Goal: Book appointment/travel/reservation

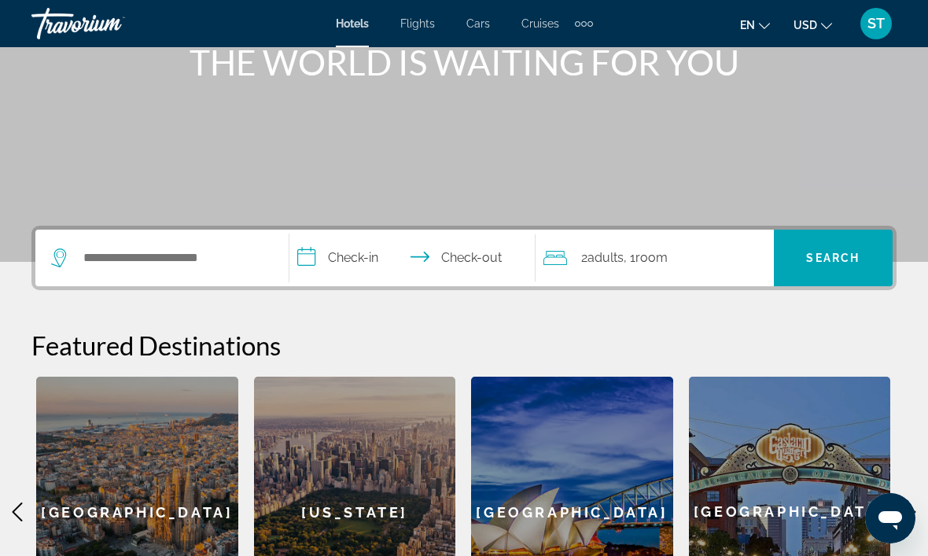
scroll to position [194, 0]
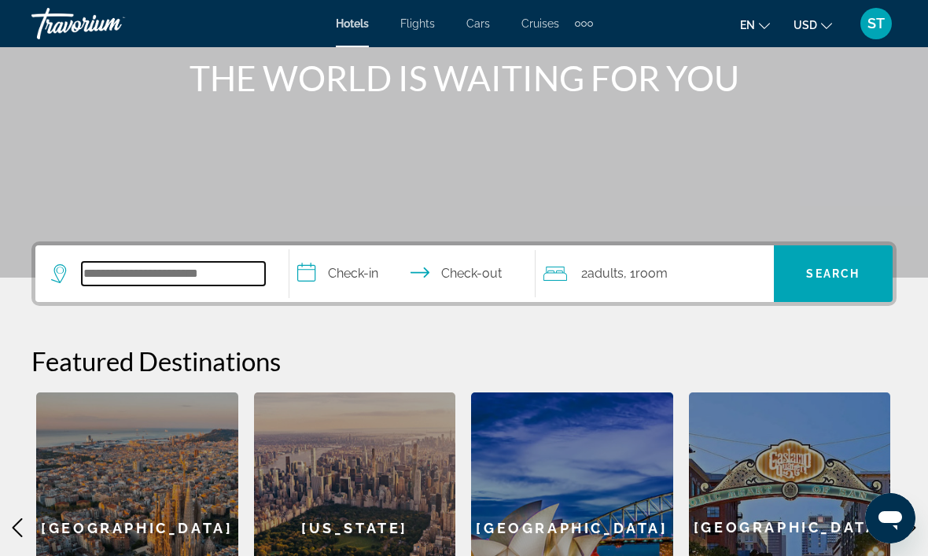
click at [129, 274] on input "Search hotel destination" at bounding box center [173, 274] width 183 height 24
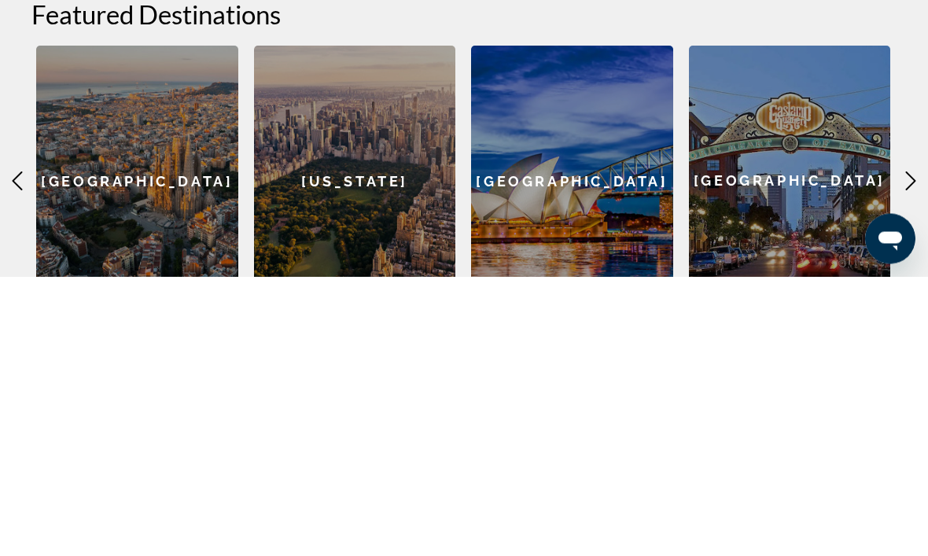
scroll to position [311, 0]
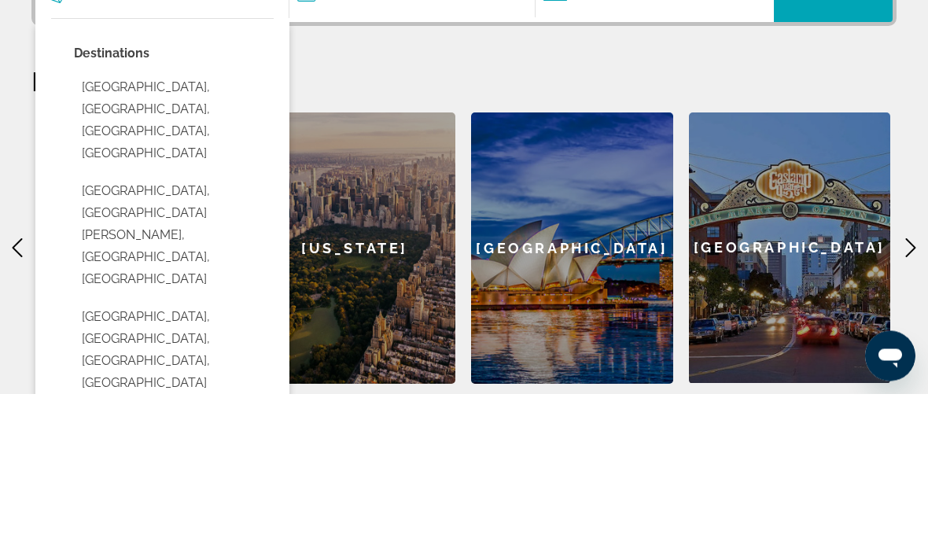
click at [88, 465] on button "[GEOGRAPHIC_DATA], [GEOGRAPHIC_DATA], [GEOGRAPHIC_DATA], [GEOGRAPHIC_DATA]" at bounding box center [174, 513] width 200 height 96
type input "**********"
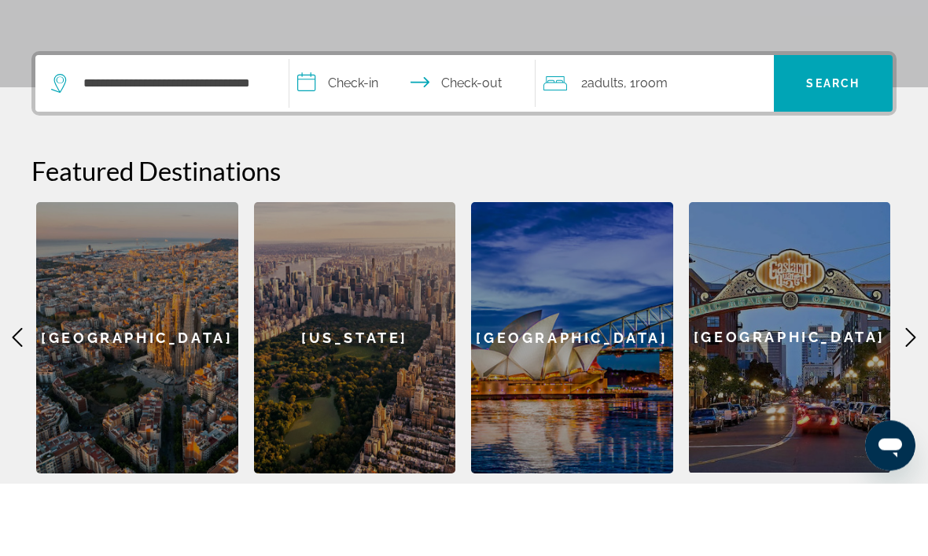
click at [332, 128] on input "**********" at bounding box center [415, 158] width 252 height 61
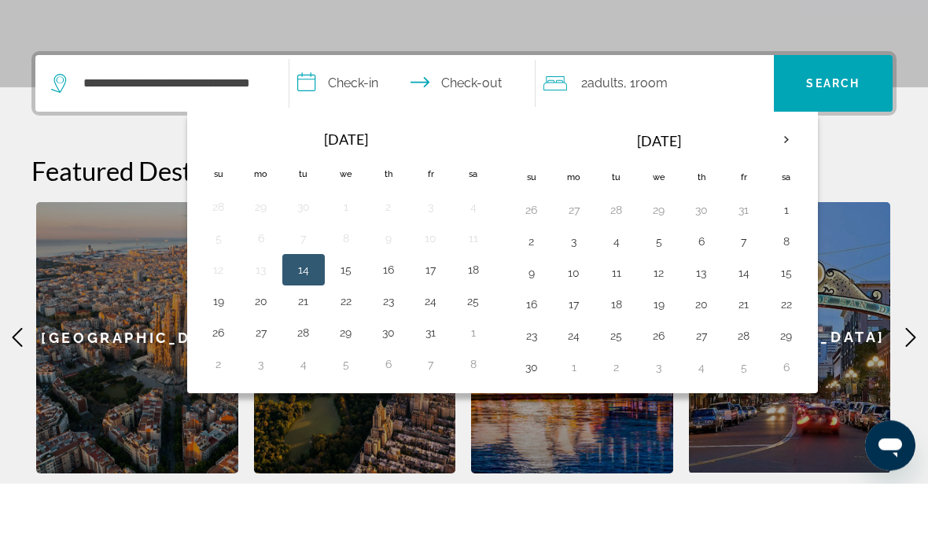
scroll to position [384, 0]
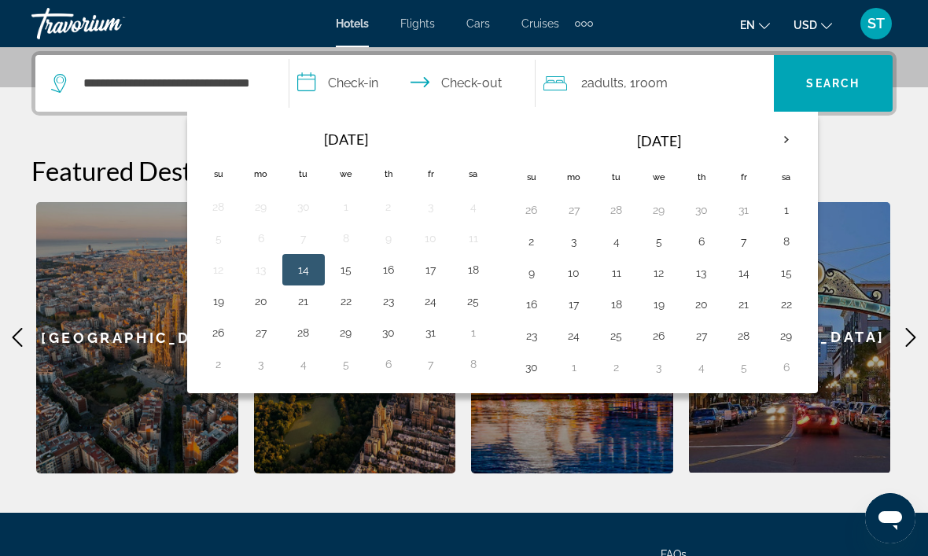
click at [461, 261] on button "18" at bounding box center [473, 270] width 25 height 22
click at [211, 299] on button "19" at bounding box center [218, 301] width 25 height 22
type input "**********"
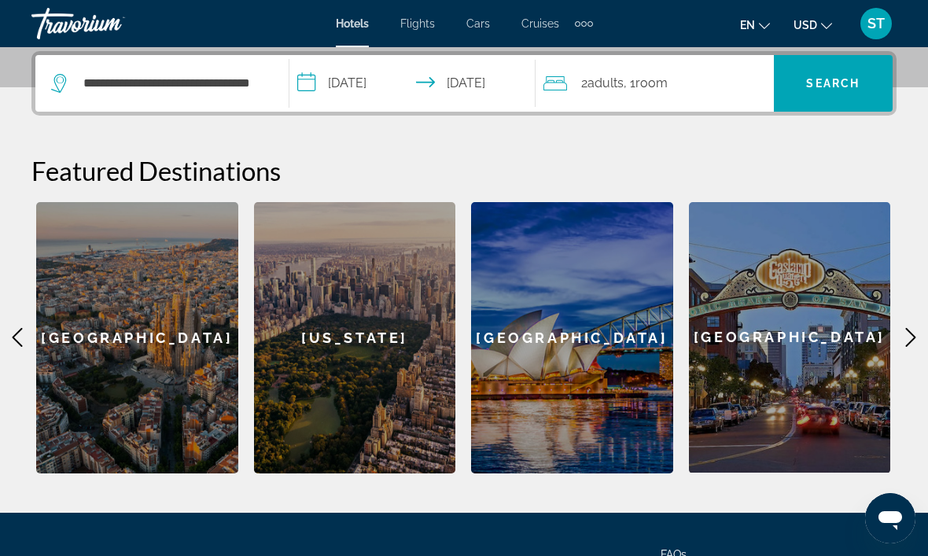
click at [818, 79] on span "Search" at bounding box center [832, 83] width 53 height 13
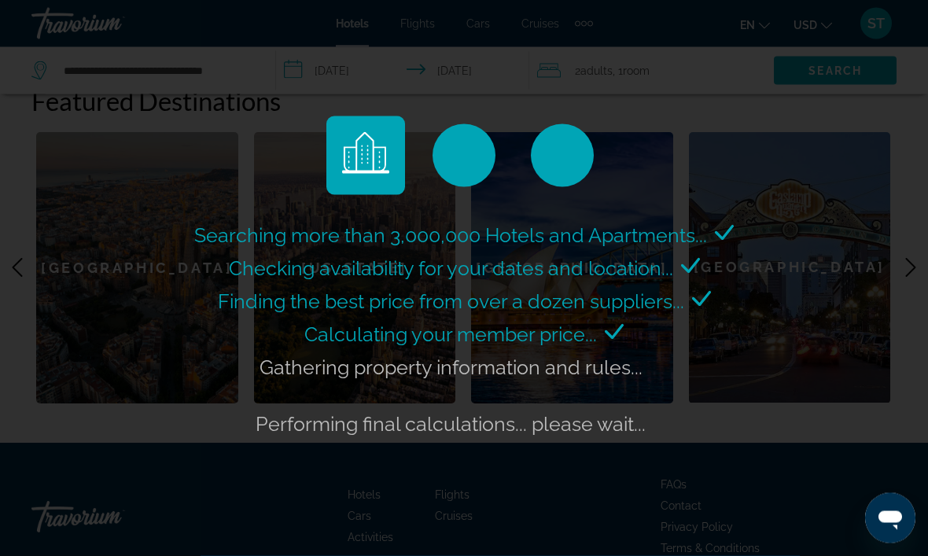
scroll to position [454, 0]
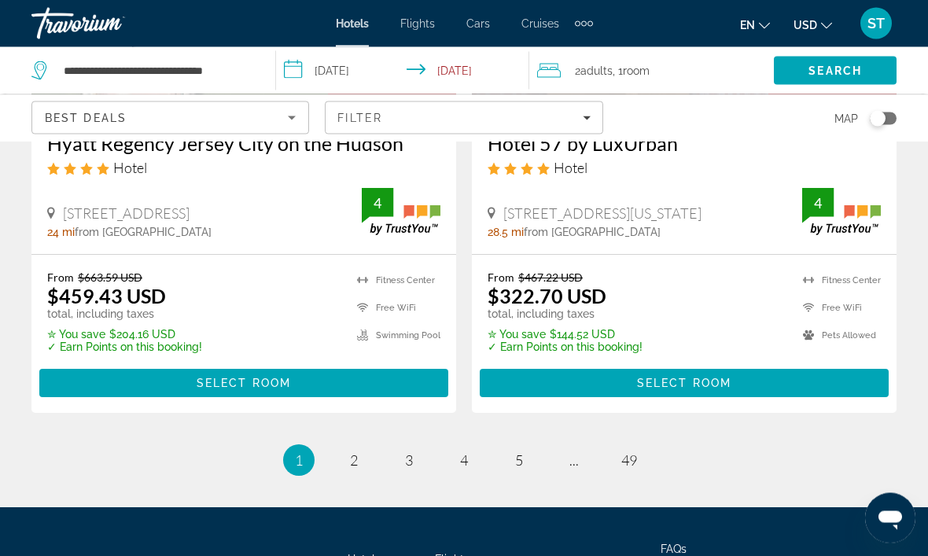
scroll to position [3344, 0]
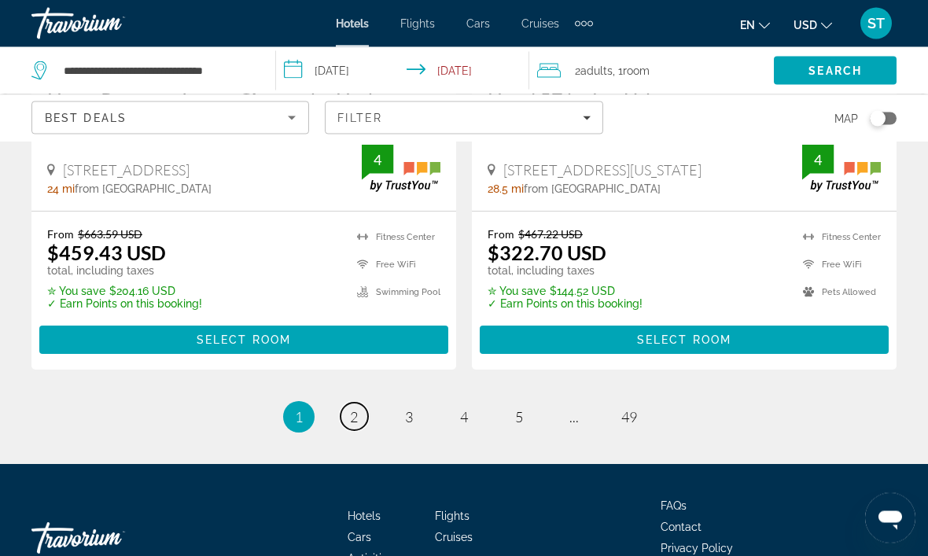
click at [355, 409] on span "2" at bounding box center [354, 417] width 8 height 17
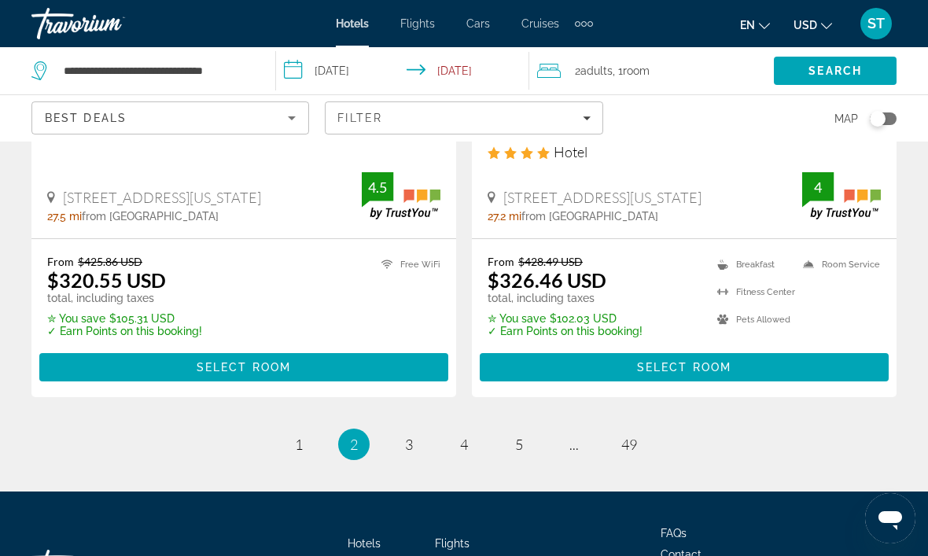
scroll to position [3416, 0]
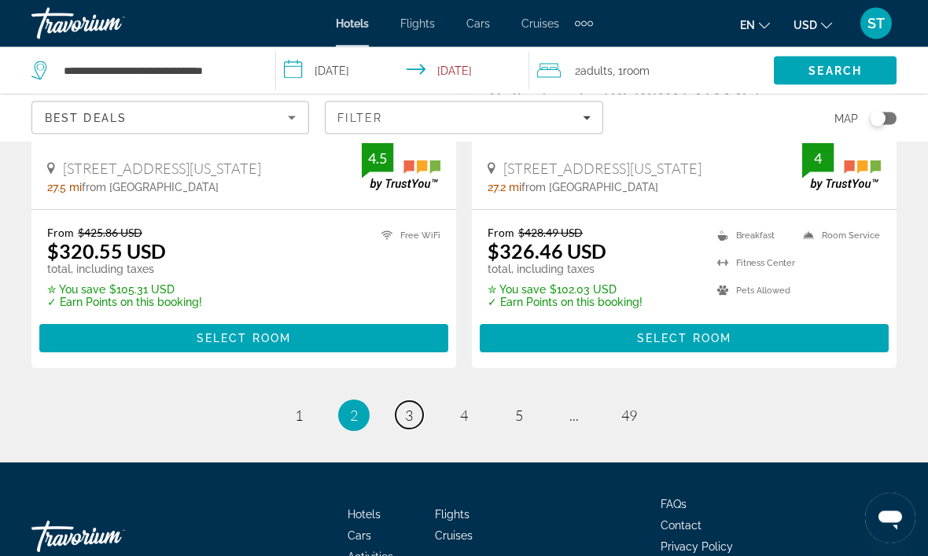
click at [419, 402] on link "page 3" at bounding box center [409, 416] width 28 height 28
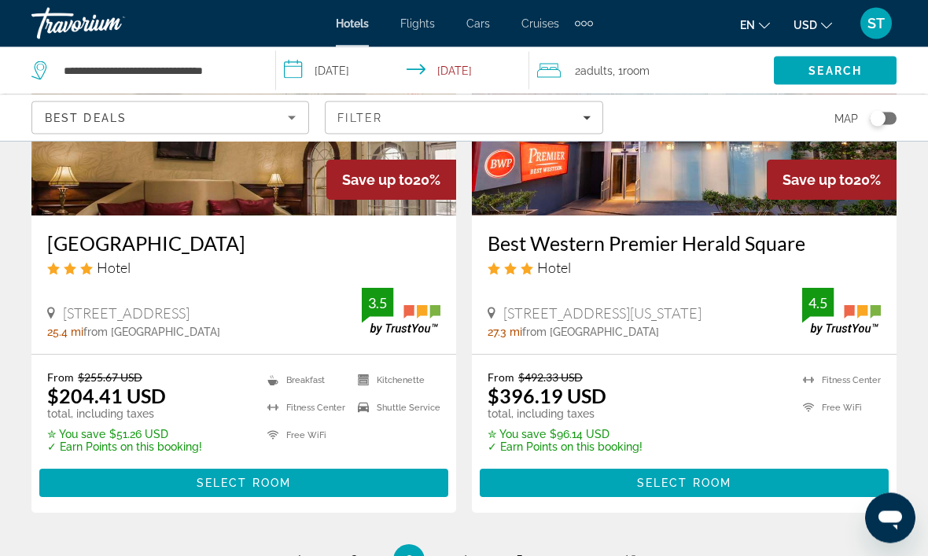
scroll to position [3226, 0]
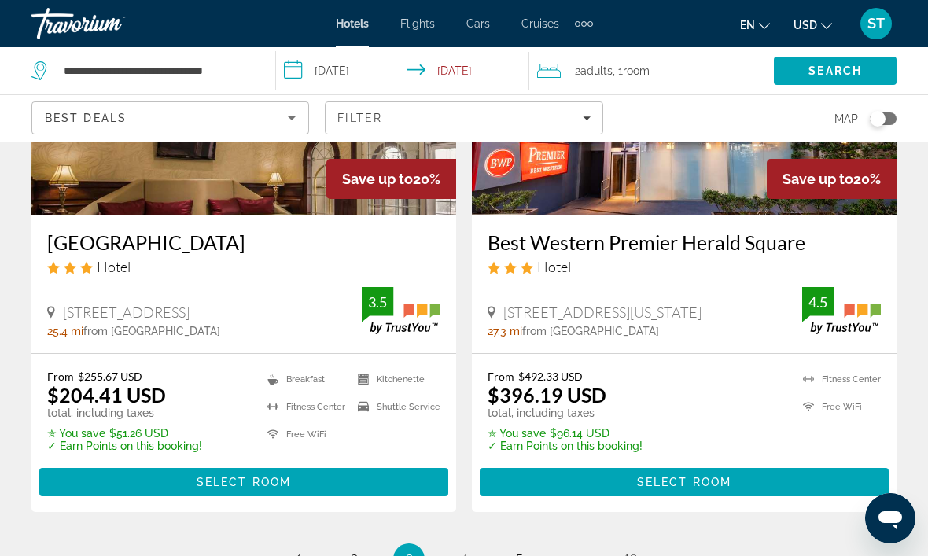
click at [564, 123] on div "Filter" at bounding box center [463, 118] width 252 height 13
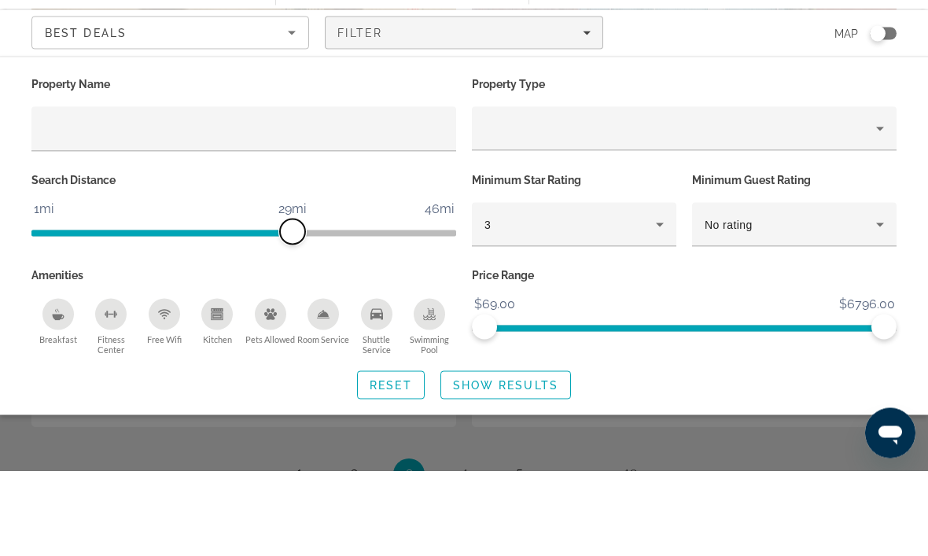
scroll to position [3311, 0]
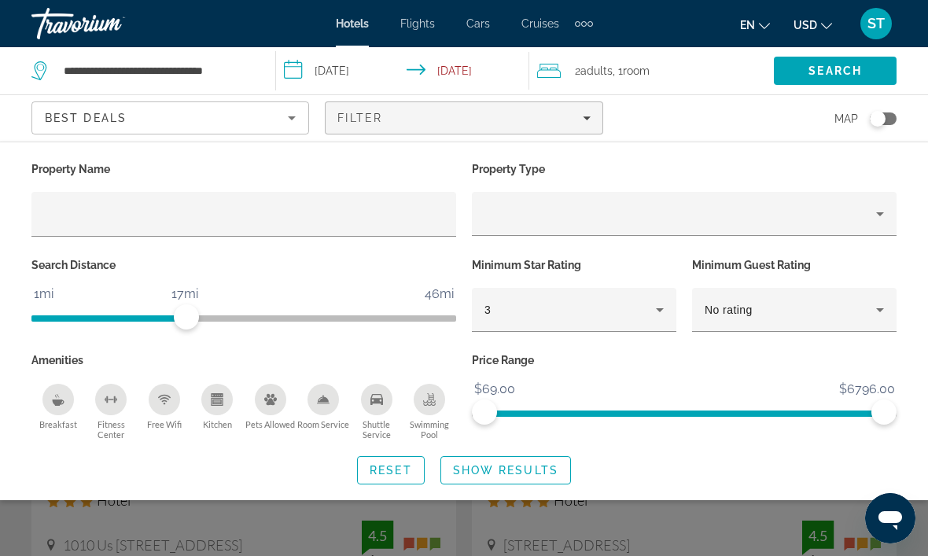
click at [477, 467] on span "Show Results" at bounding box center [505, 470] width 105 height 13
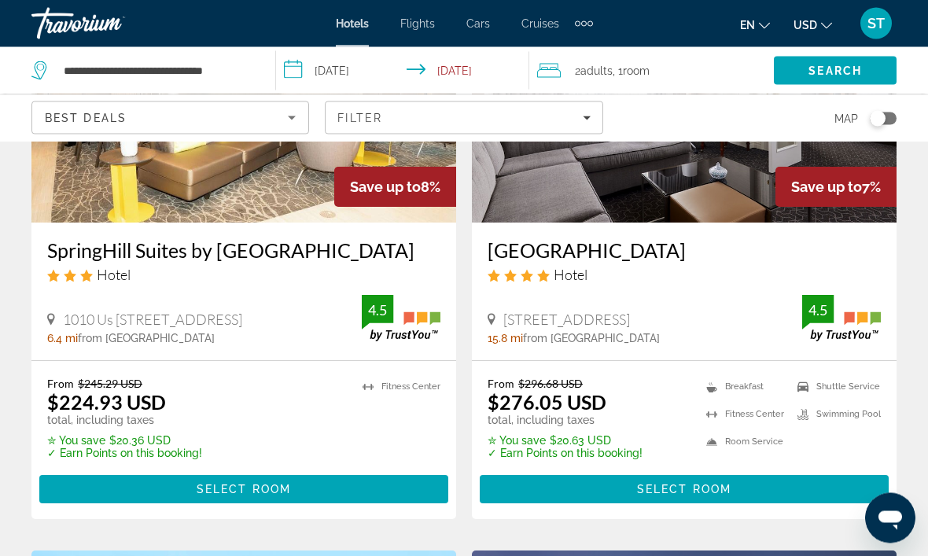
scroll to position [215, 0]
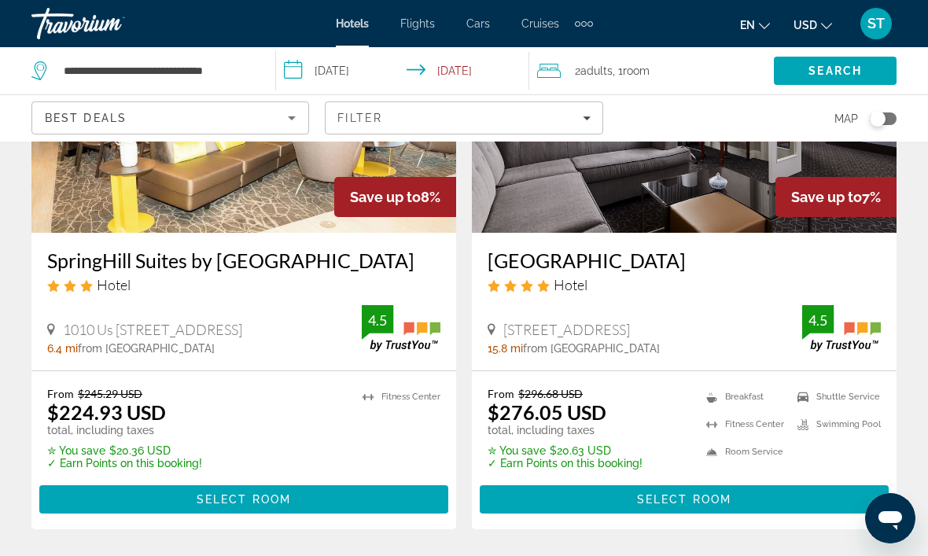
click at [90, 499] on span "Main content" at bounding box center [243, 499] width 409 height 38
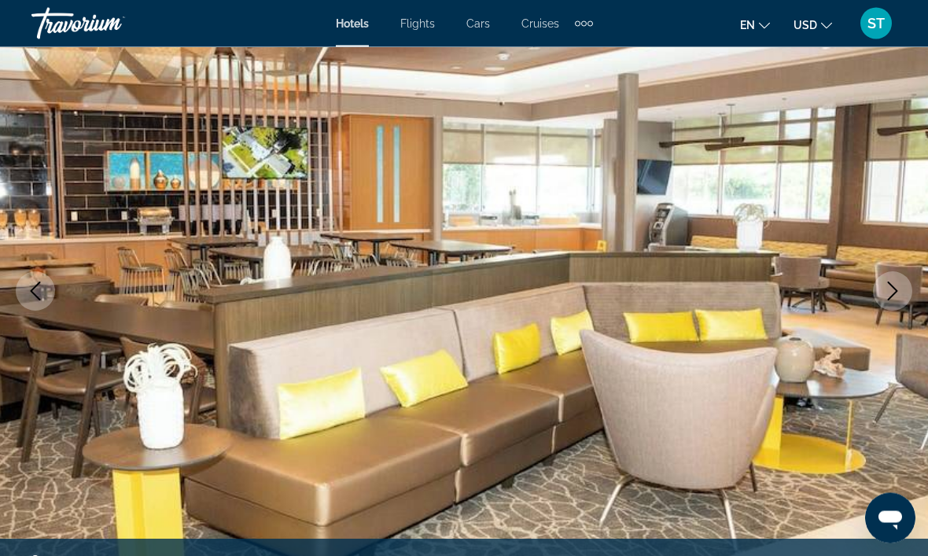
scroll to position [130, 0]
click at [39, 307] on button "Previous image" at bounding box center [35, 290] width 39 height 39
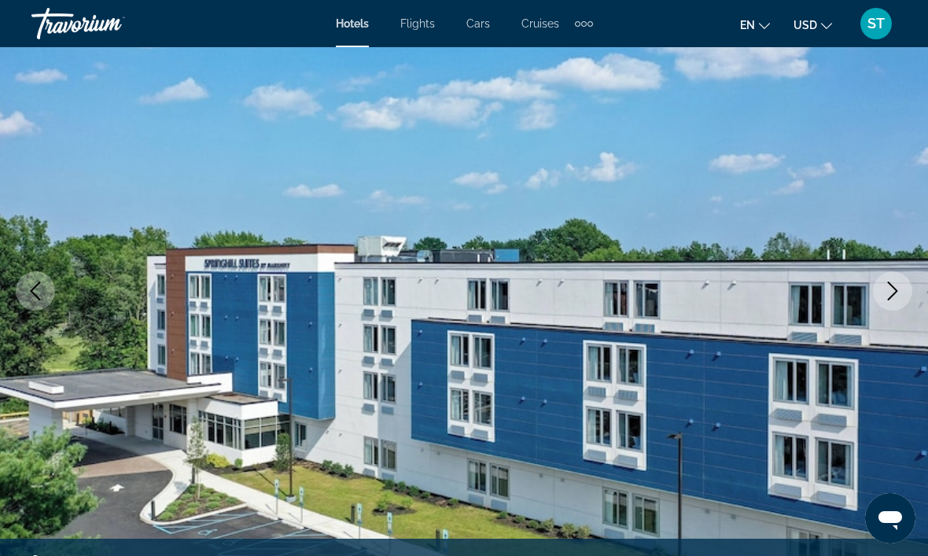
click at [33, 293] on icon "Previous image" at bounding box center [36, 290] width 10 height 19
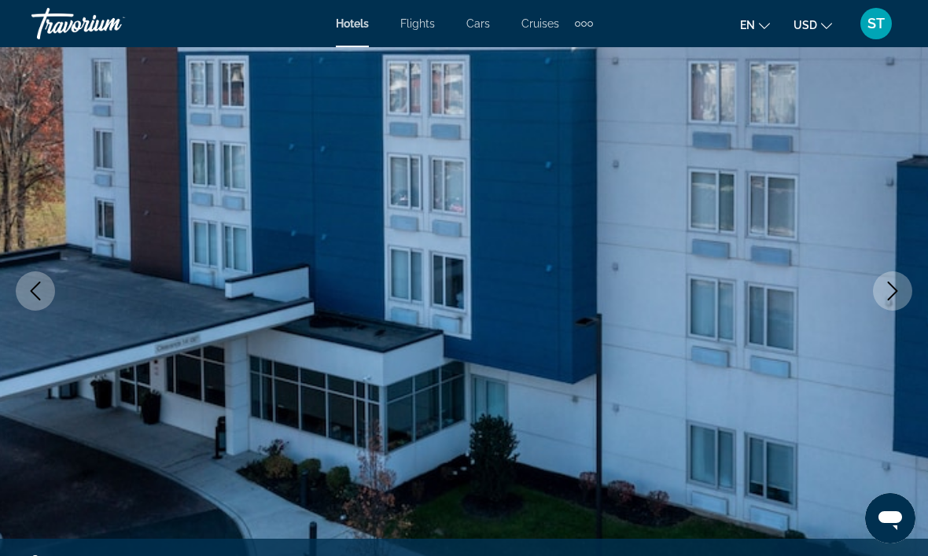
click at [36, 296] on icon "Previous image" at bounding box center [36, 290] width 10 height 19
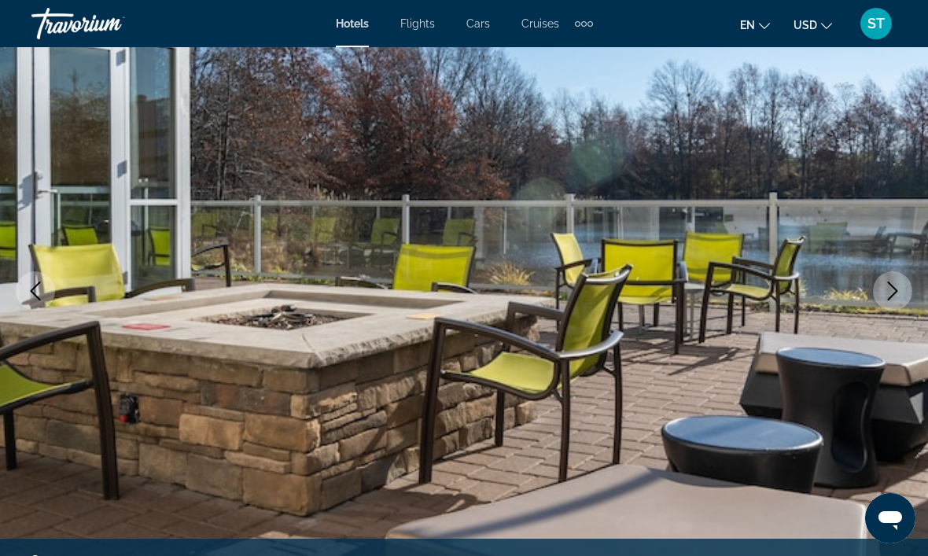
click at [34, 293] on icon "Previous image" at bounding box center [36, 290] width 10 height 19
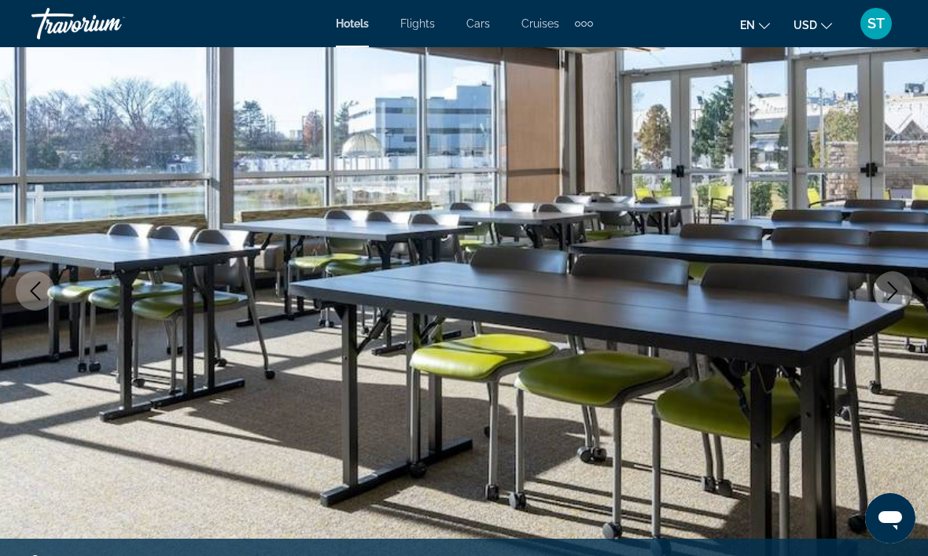
click at [35, 295] on icon "Previous image" at bounding box center [36, 290] width 10 height 19
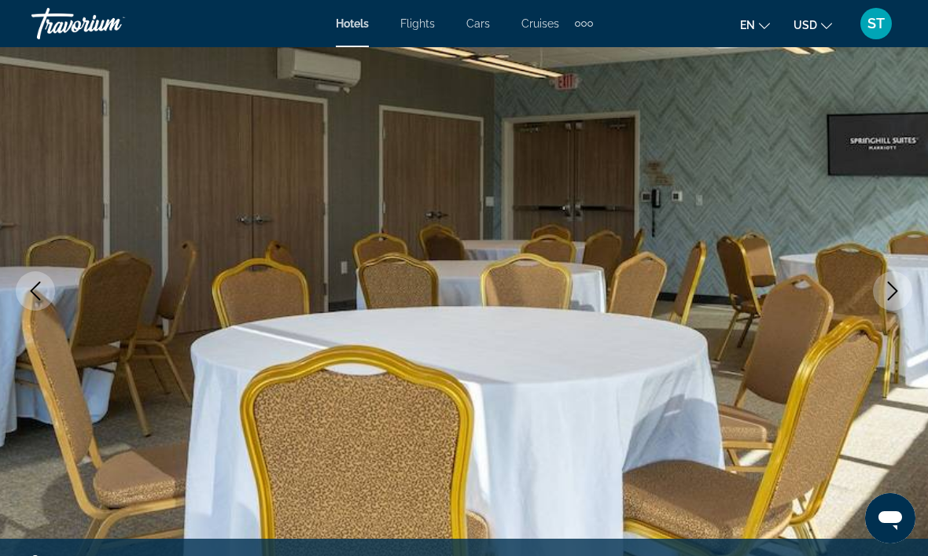
click at [37, 292] on icon "Previous image" at bounding box center [35, 290] width 19 height 19
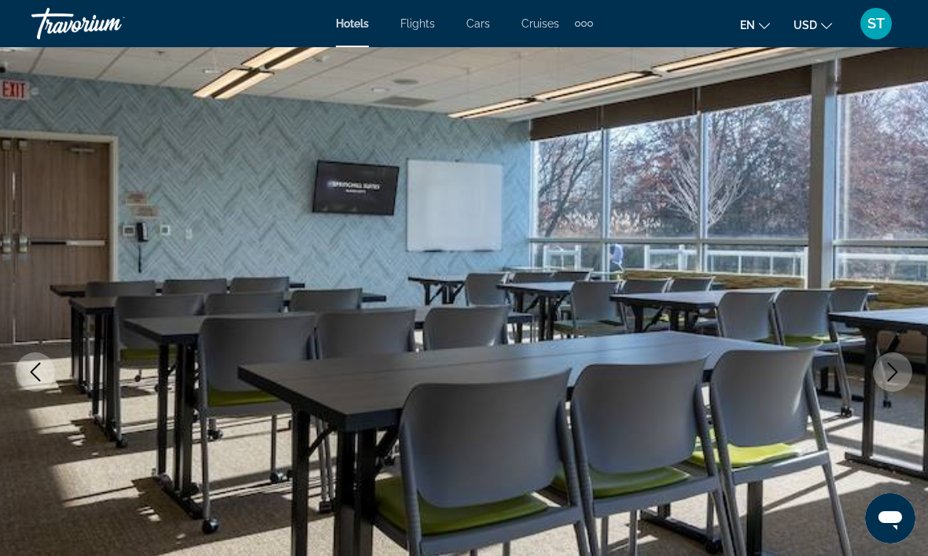
scroll to position [0, 0]
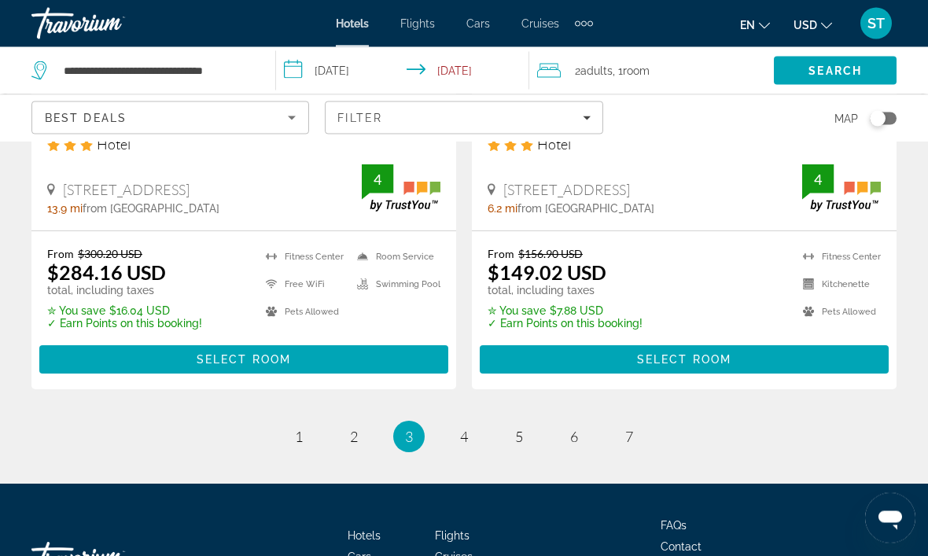
scroll to position [3321, 0]
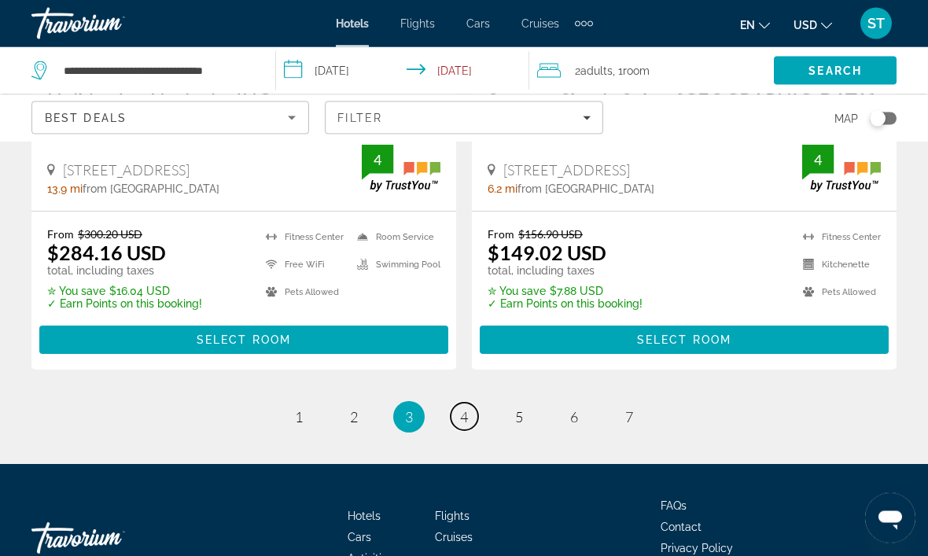
click at [468, 403] on link "page 4" at bounding box center [464, 417] width 28 height 28
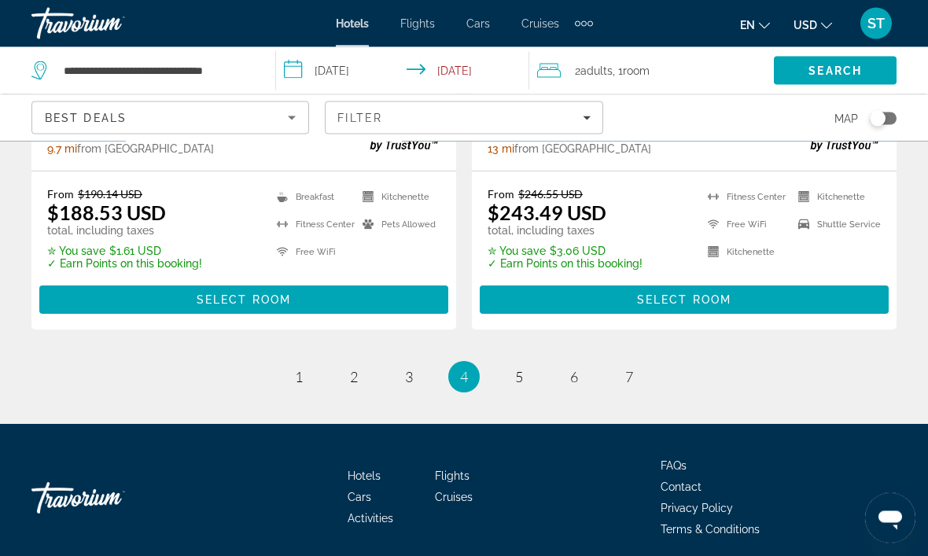
scroll to position [3415, 0]
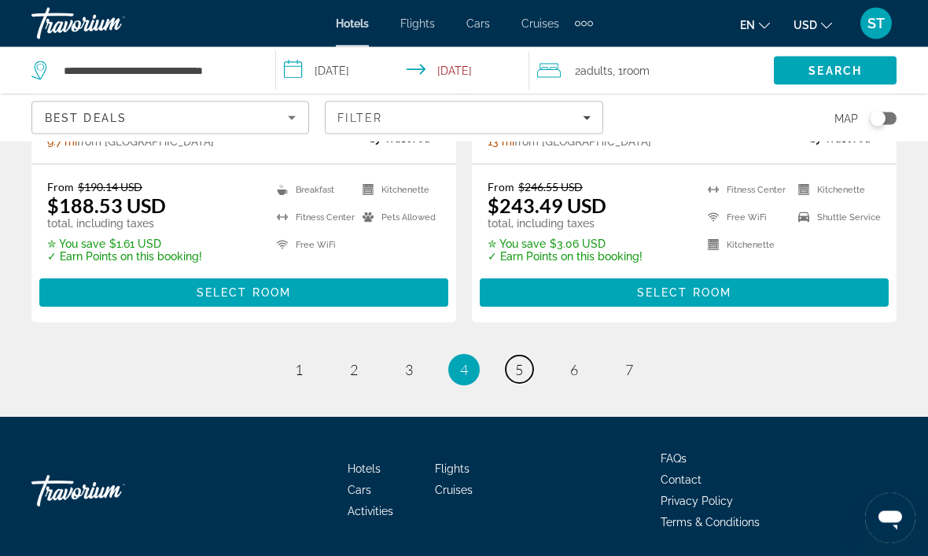
click at [527, 376] on link "page 5" at bounding box center [519, 370] width 28 height 28
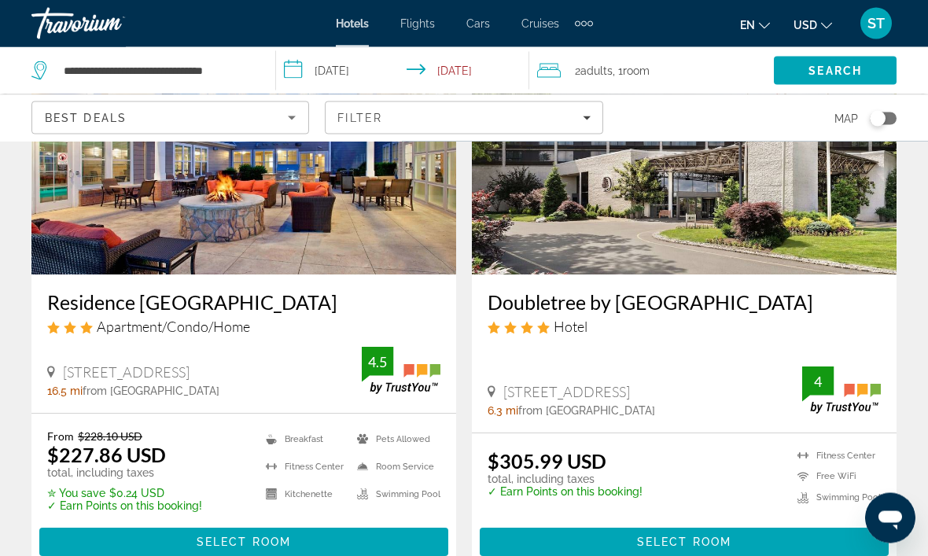
scroll to position [757, 0]
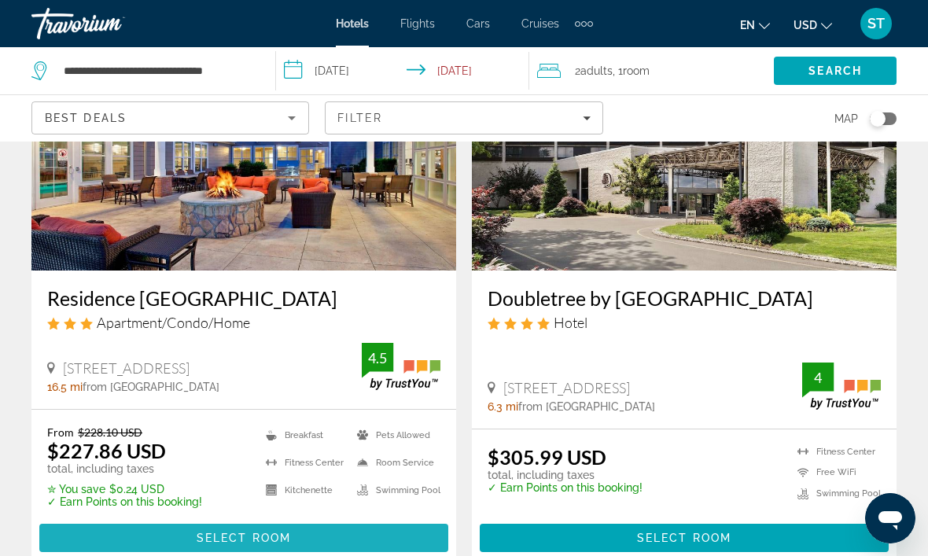
click at [86, 533] on span "Main content" at bounding box center [243, 538] width 409 height 38
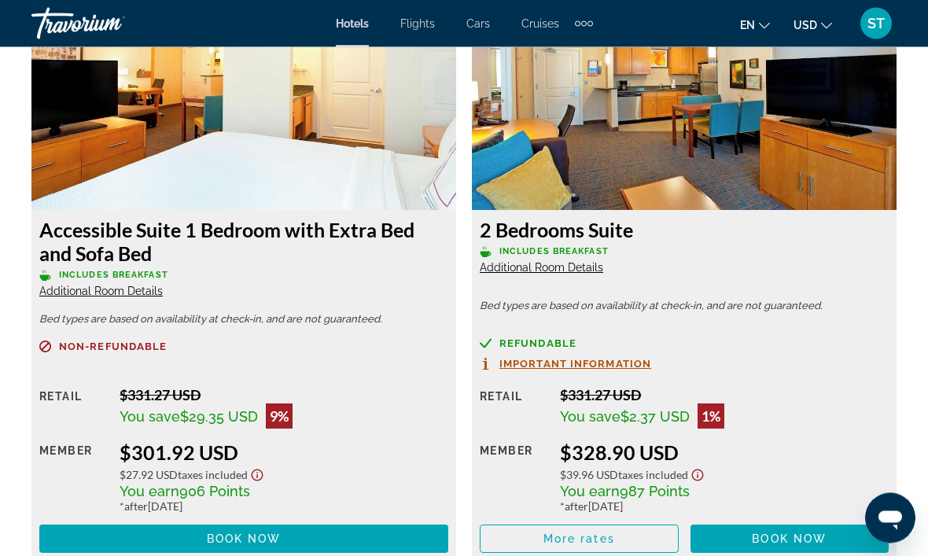
scroll to position [4626, 0]
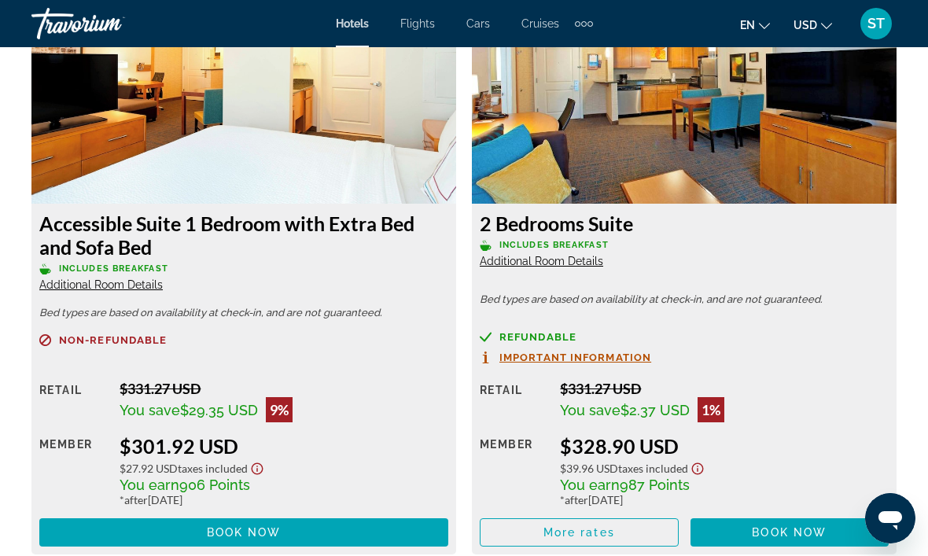
click at [538, 211] on h3 "2 Bedrooms Suite" at bounding box center [684, 223] width 409 height 24
click at [513, 255] on span "Additional Room Details" at bounding box center [541, 261] width 123 height 13
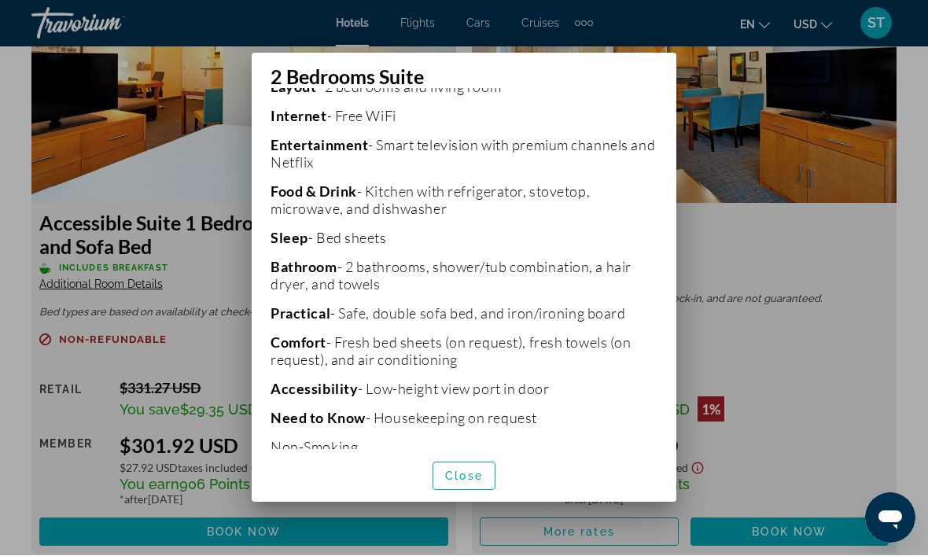
scroll to position [393, 0]
click at [437, 484] on span "button" at bounding box center [463, 477] width 61 height 38
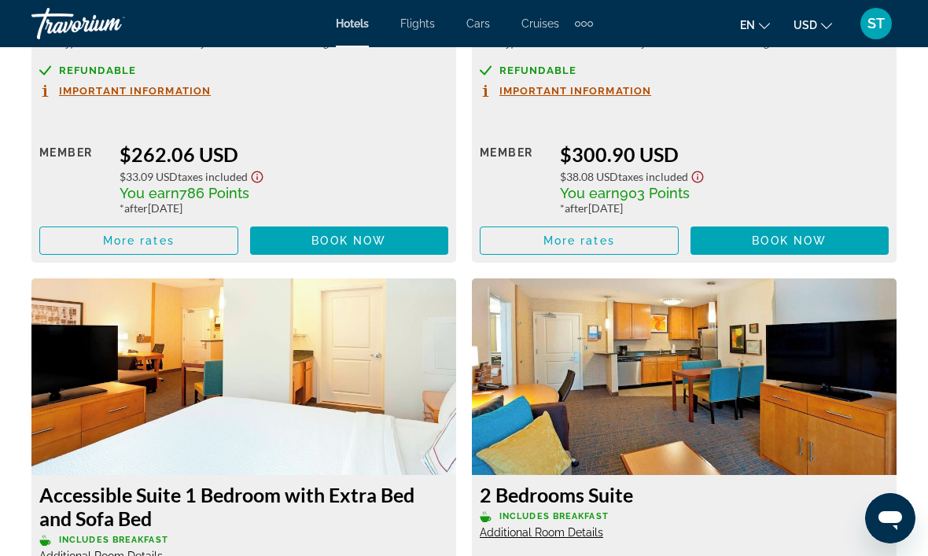
scroll to position [4300, 0]
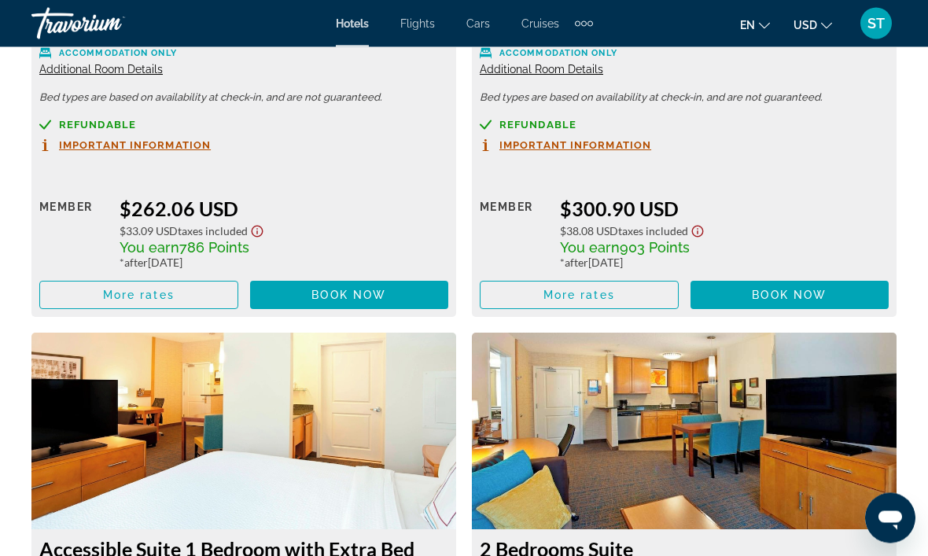
click at [847, 421] on img "Main content" at bounding box center [684, 431] width 424 height 197
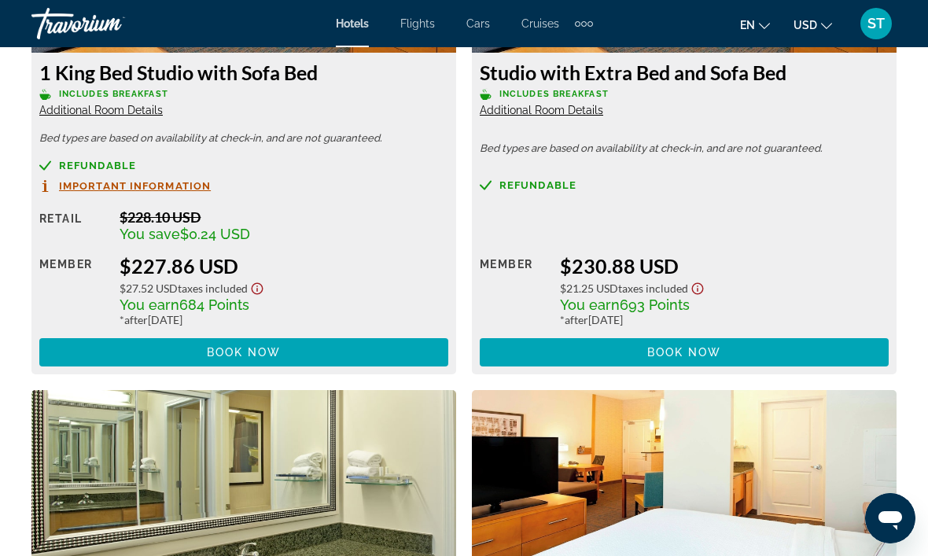
scroll to position [2643, 0]
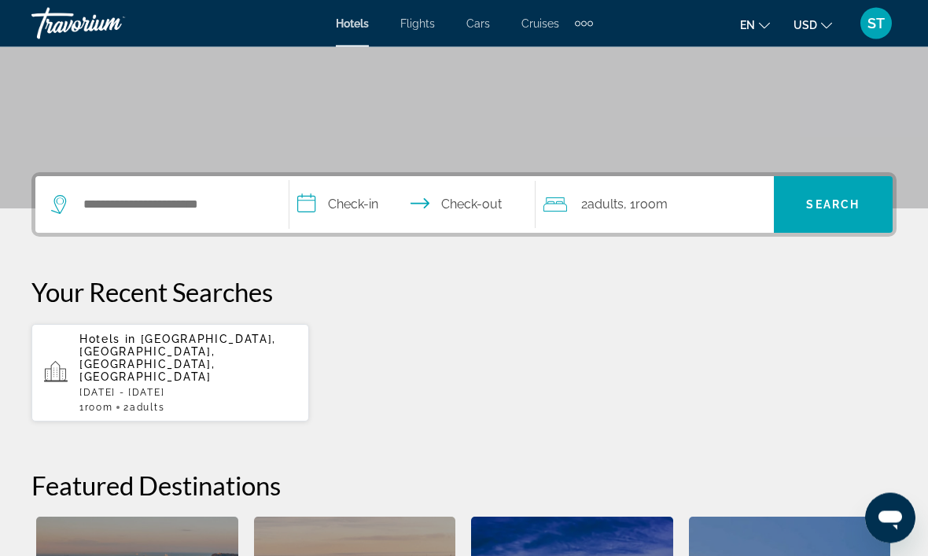
scroll to position [263, 0]
click at [71, 366] on app-hotels-recent-search "Hotels in [GEOGRAPHIC_DATA], [GEOGRAPHIC_DATA], [GEOGRAPHIC_DATA], [GEOGRAPHIC_…" at bounding box center [169, 372] width 277 height 97
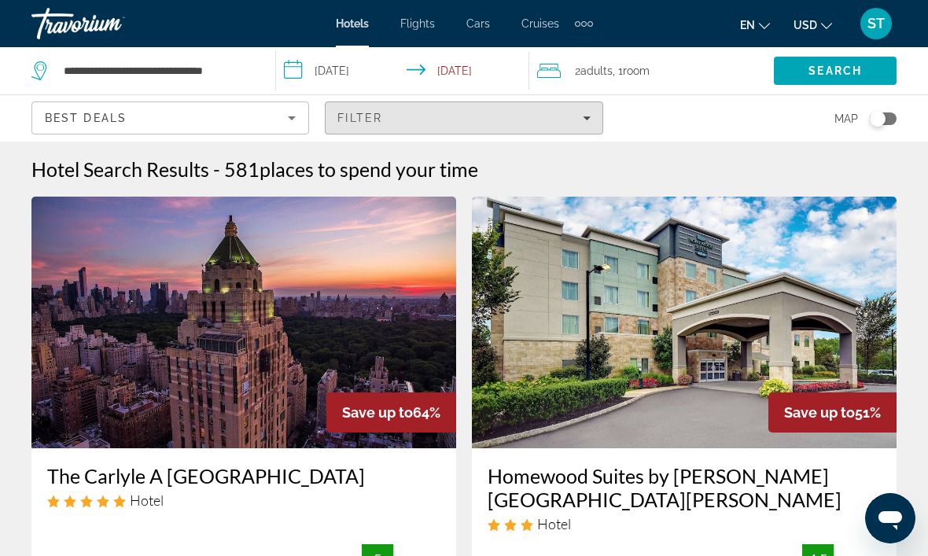
click at [382, 131] on span "Filters" at bounding box center [463, 118] width 276 height 38
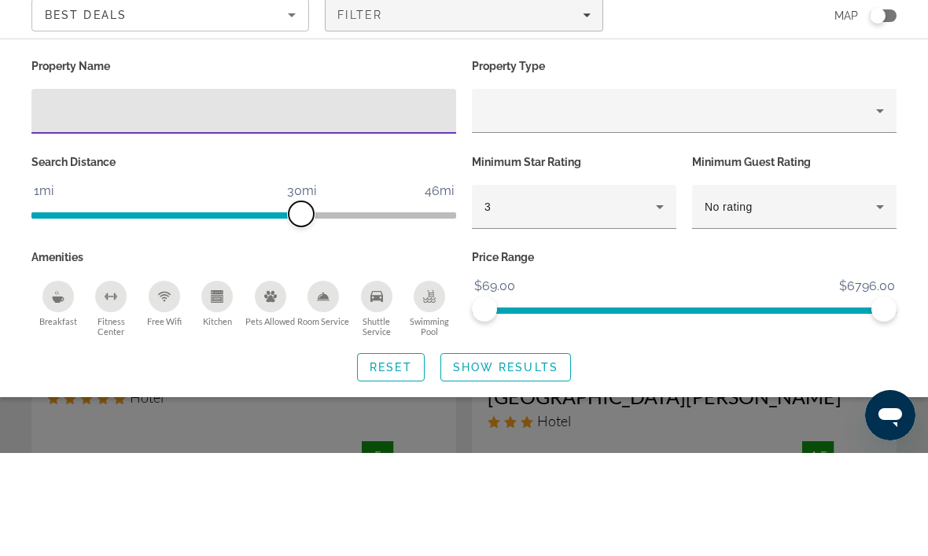
scroll to position [103, 0]
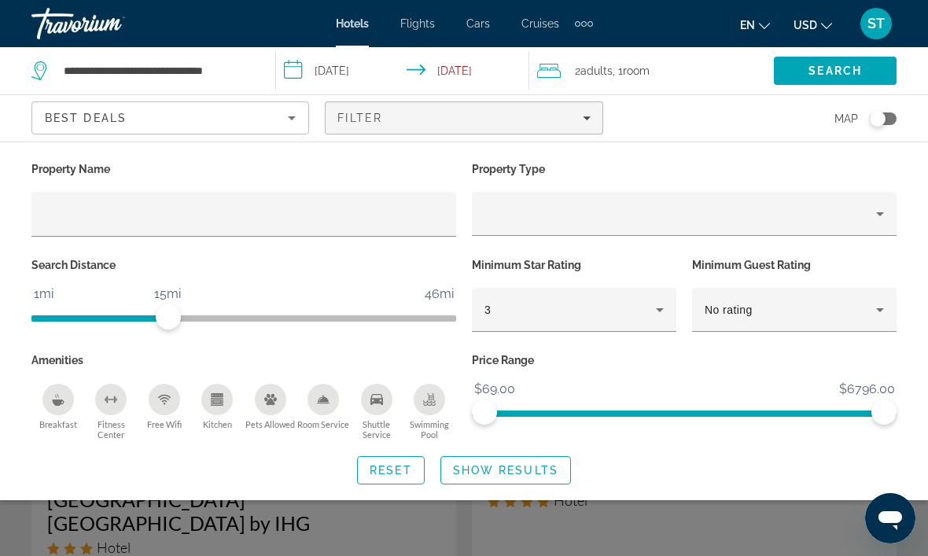
click at [491, 480] on span "Search widget" at bounding box center [505, 470] width 129 height 38
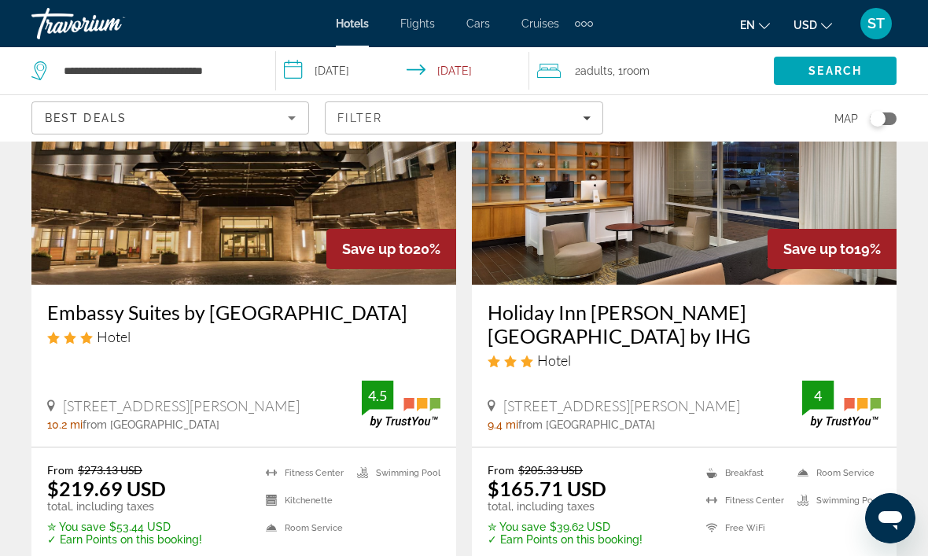
scroll to position [793, 0]
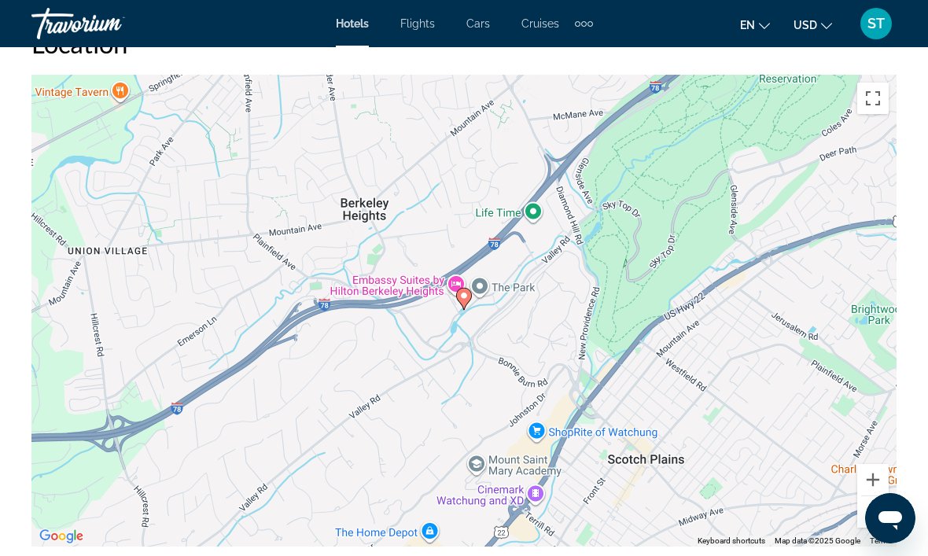
scroll to position [1768, 0]
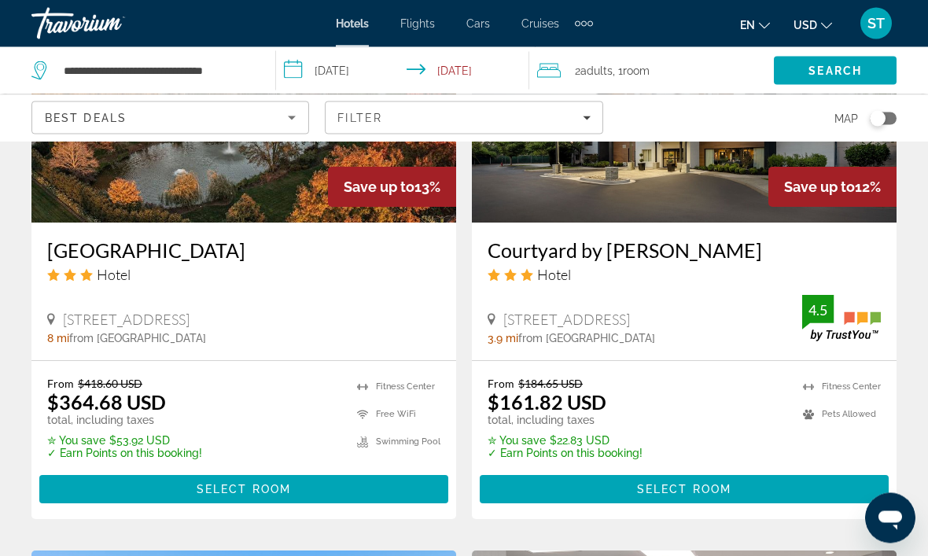
scroll to position [2688, 0]
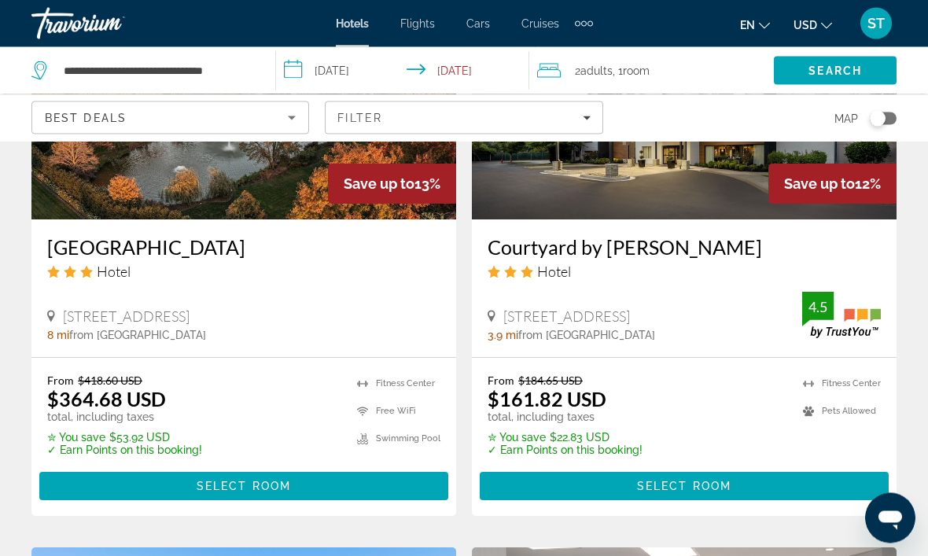
click at [589, 308] on div "[STREET_ADDRESS] 3.9 mi from [GEOGRAPHIC_DATA] from hotel" at bounding box center [644, 325] width 314 height 34
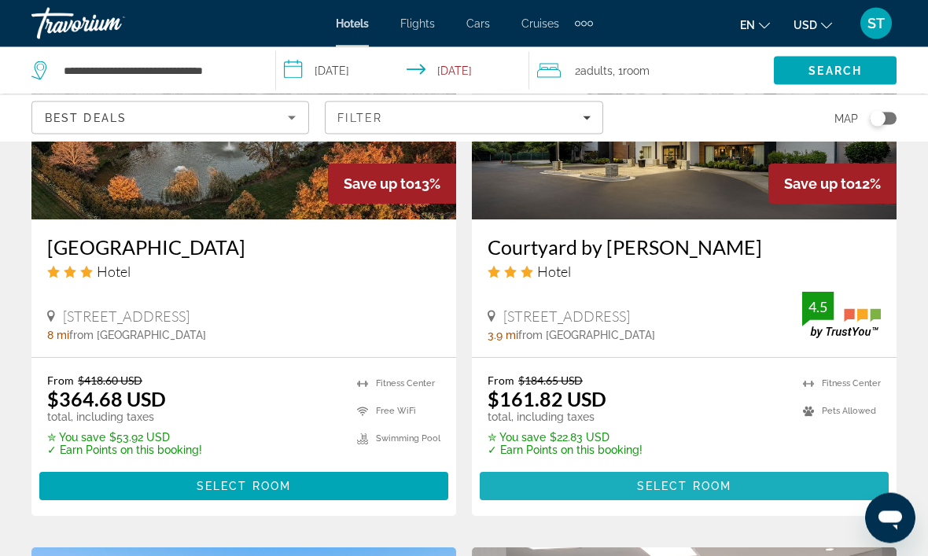
scroll to position [2689, 0]
click at [605, 467] on span "Main content" at bounding box center [684, 486] width 409 height 38
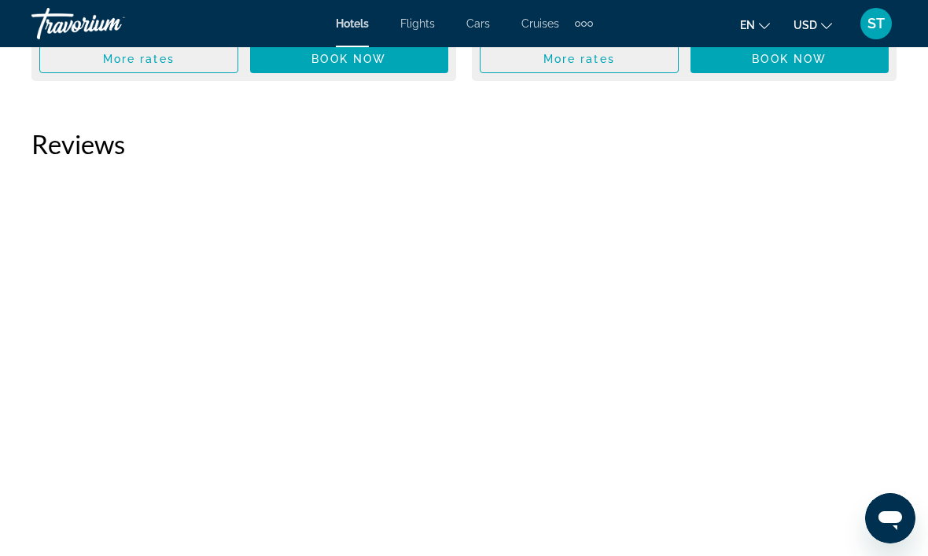
scroll to position [4478, 0]
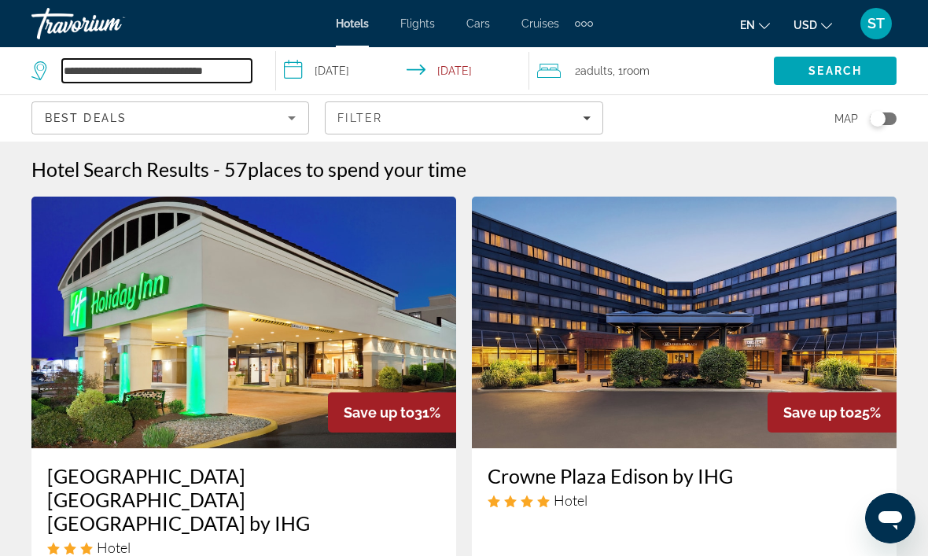
click at [156, 69] on input "**********" at bounding box center [156, 71] width 189 height 24
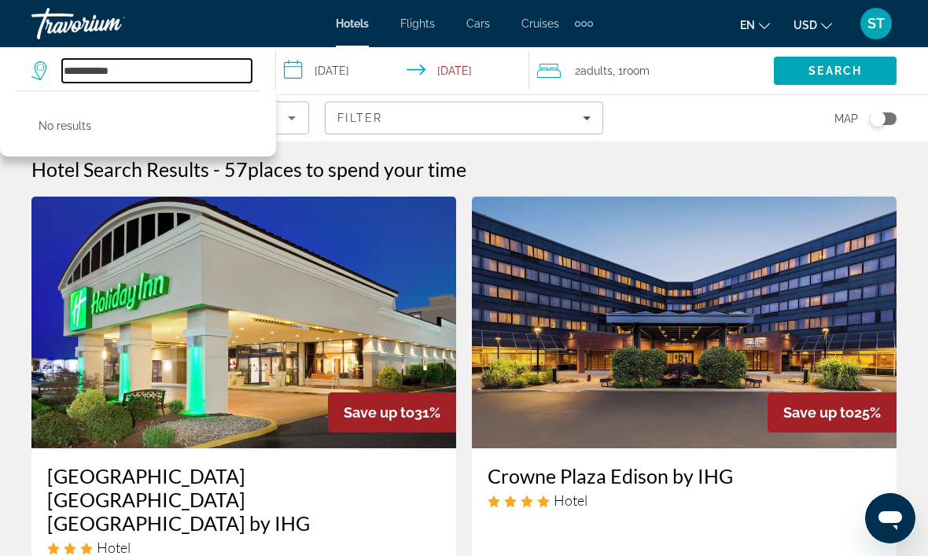
click at [195, 65] on input "**********" at bounding box center [156, 71] width 189 height 24
type input "**********"
click at [336, 72] on input "**********" at bounding box center [405, 73] width 259 height 52
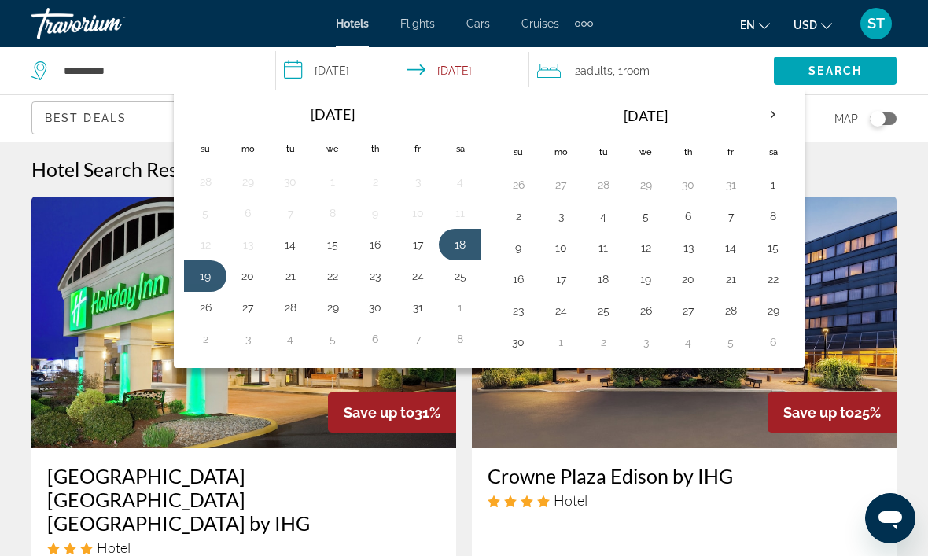
click at [642, 311] on button "26" at bounding box center [645, 311] width 25 height 22
click at [733, 303] on button "28" at bounding box center [730, 311] width 25 height 22
type input "**********"
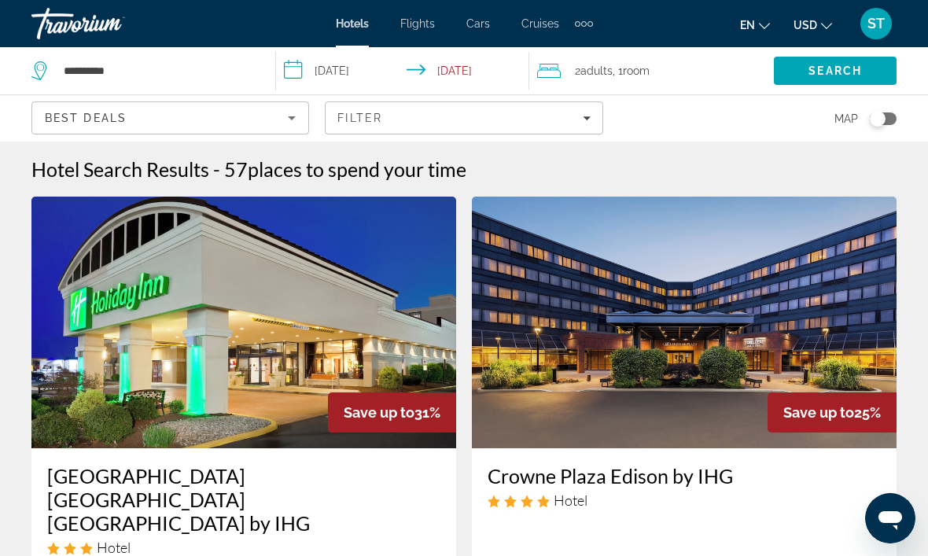
click at [597, 58] on div "2 Adult Adults , 1 Room rooms" at bounding box center [655, 70] width 237 height 47
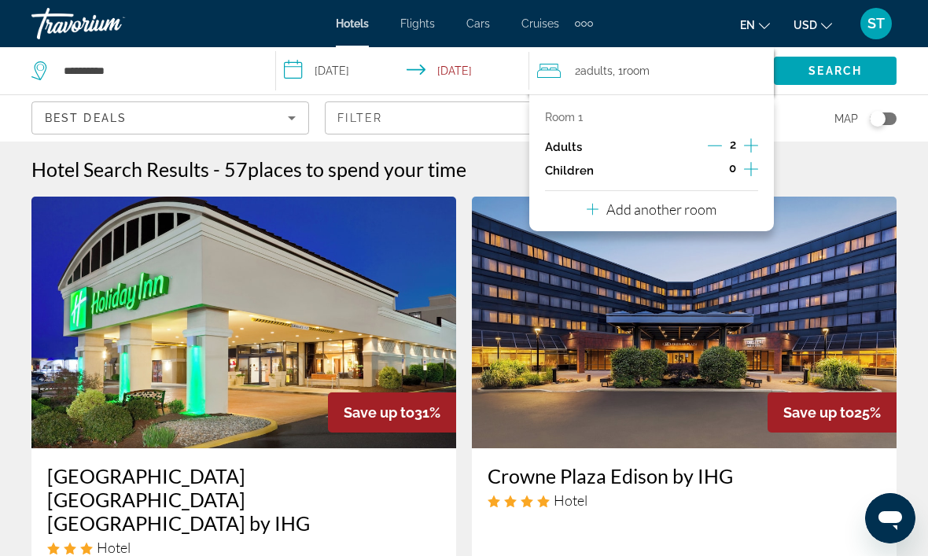
click at [757, 149] on icon "Increment adults" at bounding box center [751, 145] width 14 height 19
click at [756, 139] on icon "Increment adults" at bounding box center [751, 145] width 14 height 19
click at [758, 136] on icon "Increment adults" at bounding box center [751, 145] width 14 height 19
click at [758, 138] on icon "Increment adults" at bounding box center [751, 145] width 14 height 19
click at [832, 71] on span "Search" at bounding box center [834, 70] width 53 height 13
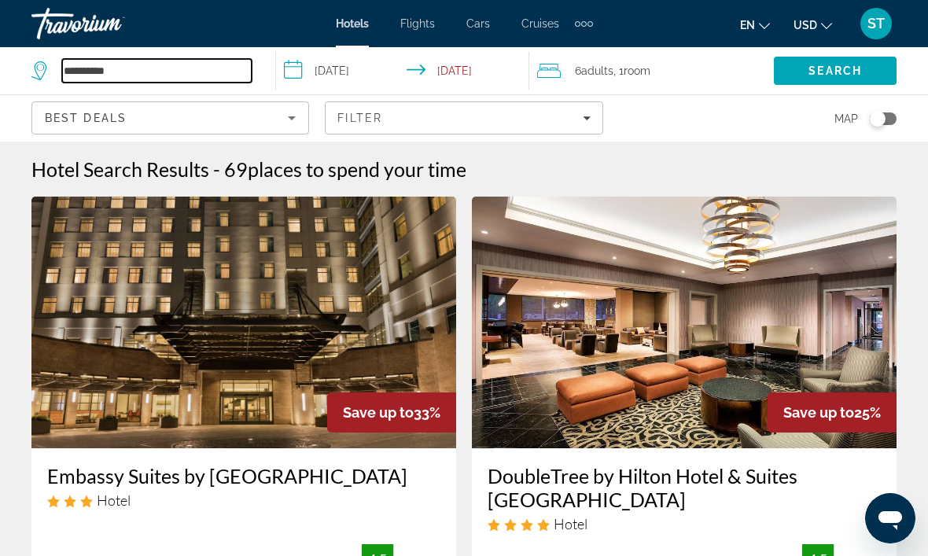
click at [171, 83] on input "**********" at bounding box center [156, 71] width 189 height 24
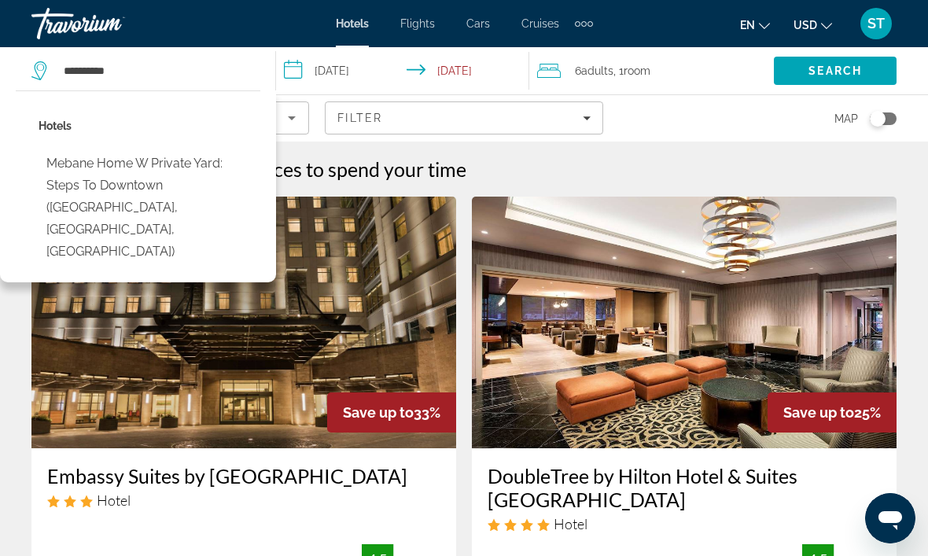
click at [83, 178] on button "Mebane Home w Private Yard: Steps to Downtown ([GEOGRAPHIC_DATA], [GEOGRAPHIC_D…" at bounding box center [150, 208] width 222 height 118
type input "**********"
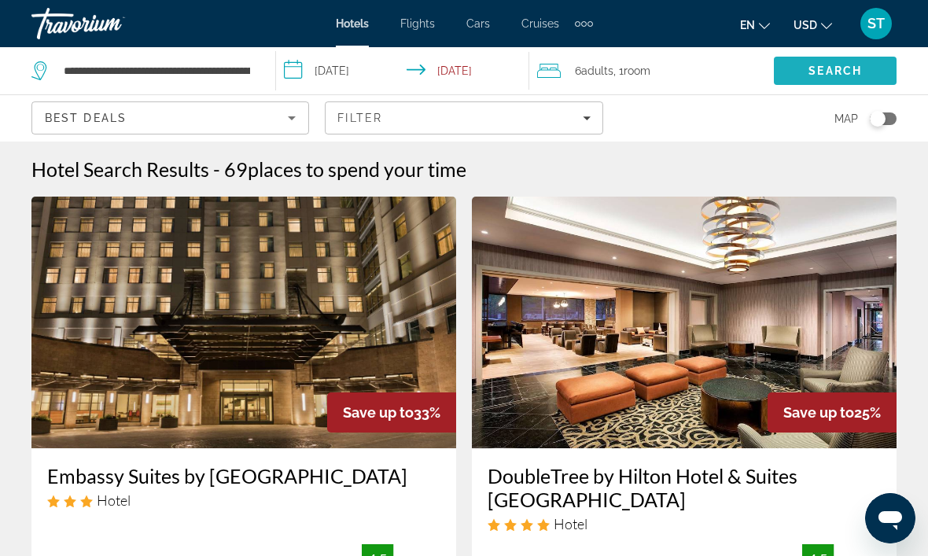
click at [814, 61] on span "Search" at bounding box center [835, 71] width 123 height 38
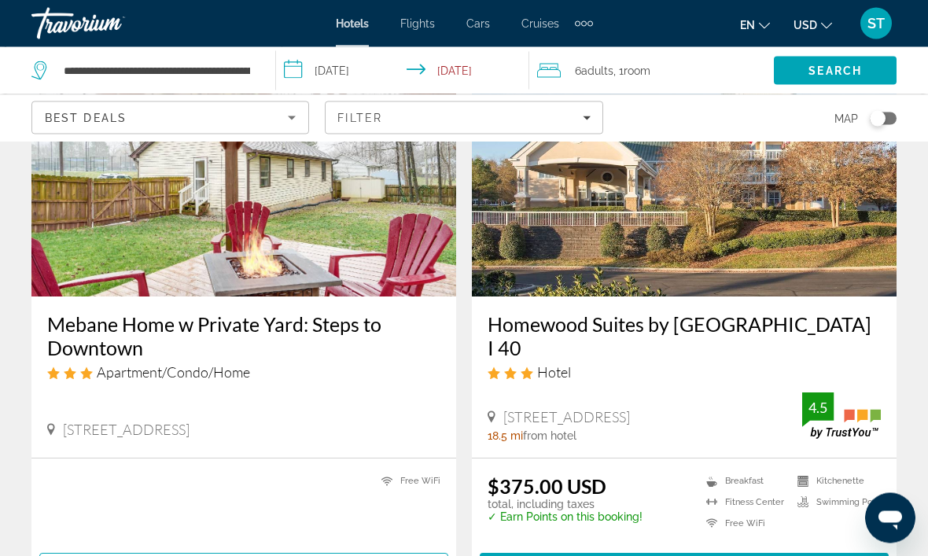
scroll to position [157, 0]
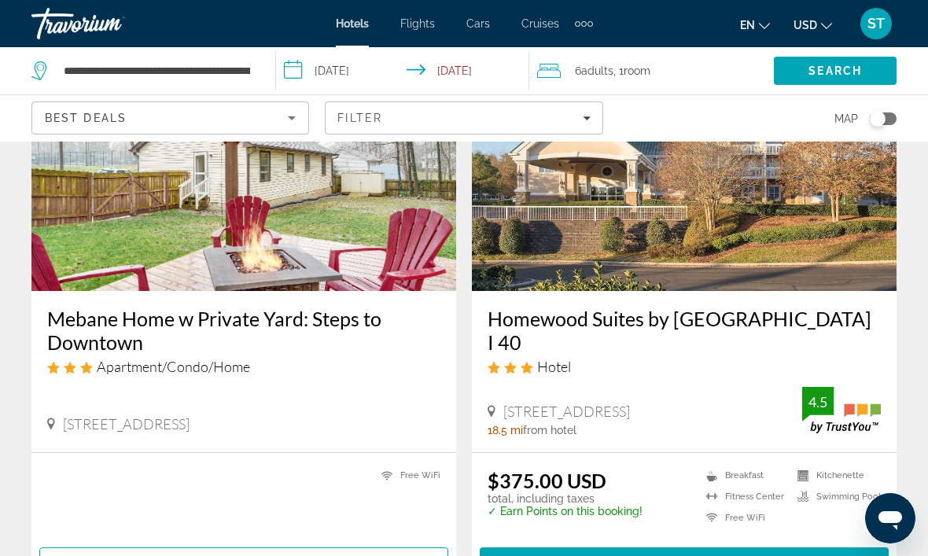
click at [674, 87] on div "6 Adult Adults , 1 Room rooms" at bounding box center [655, 70] width 237 height 47
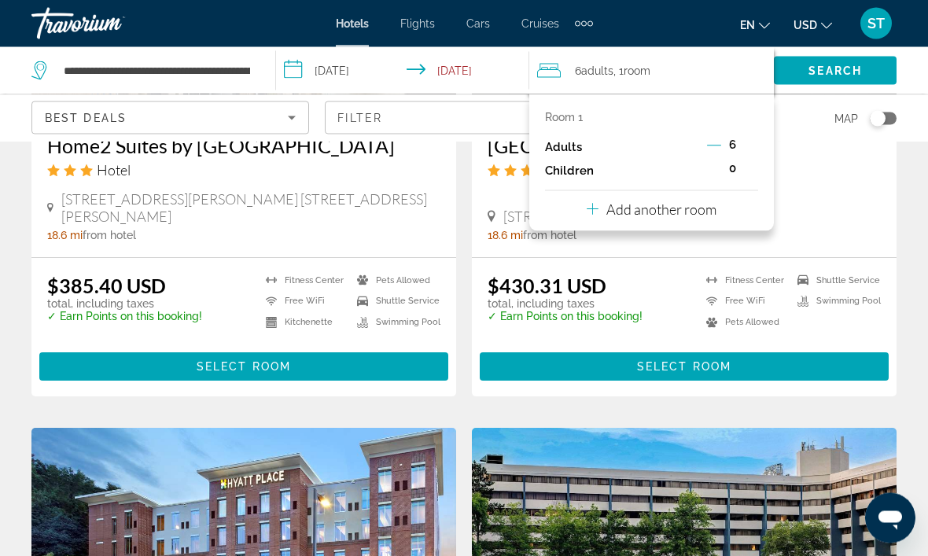
scroll to position [1478, 0]
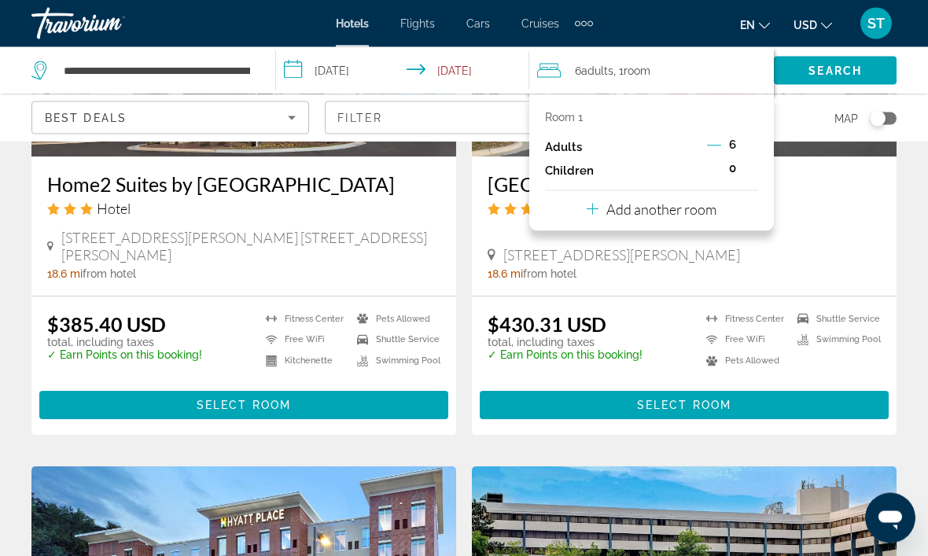
click at [283, 120] on icon "Sort by" at bounding box center [291, 117] width 19 height 19
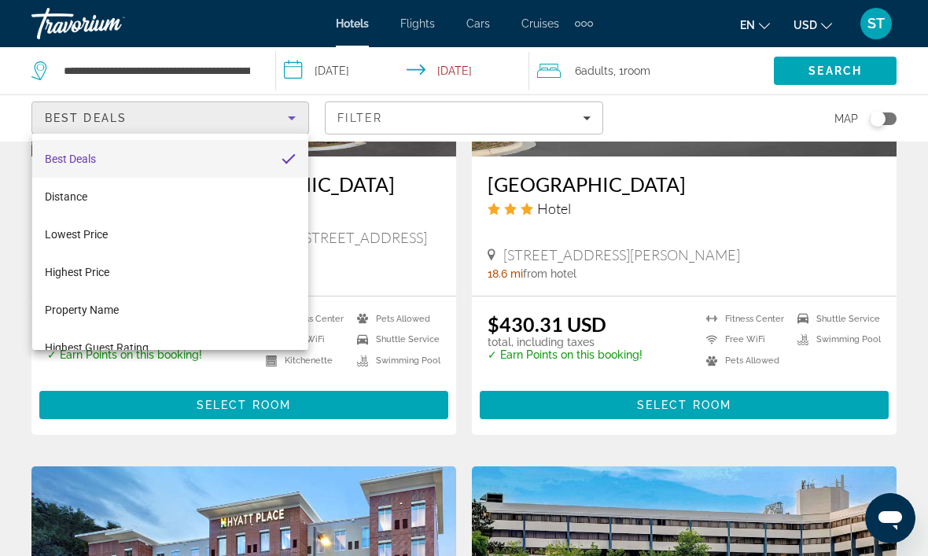
scroll to position [0, 0]
click at [289, 123] on div at bounding box center [464, 278] width 928 height 556
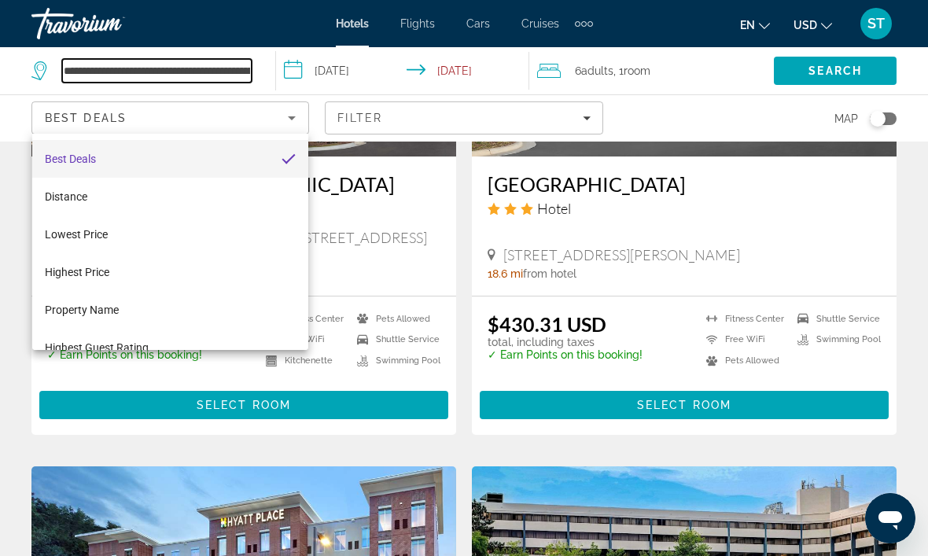
click at [241, 63] on input "**********" at bounding box center [156, 71] width 189 height 24
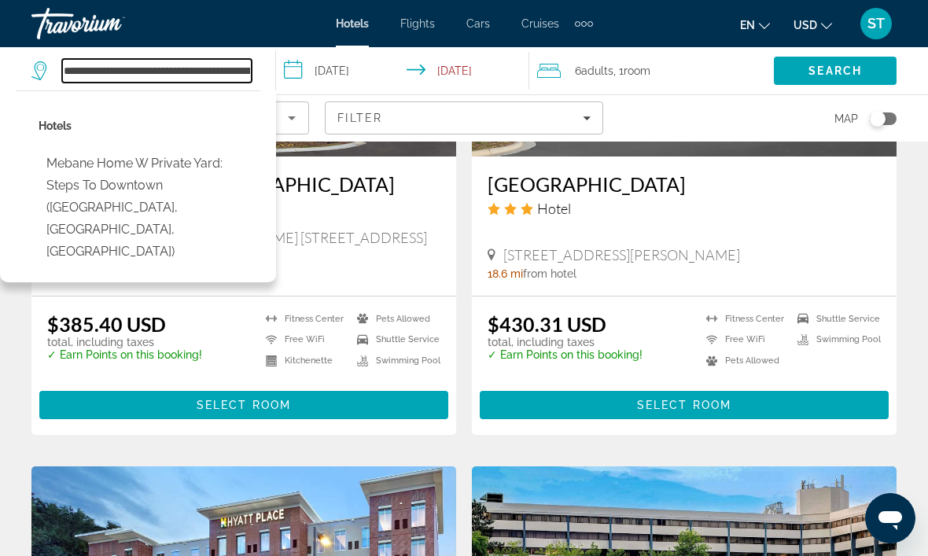
scroll to position [1478, 0]
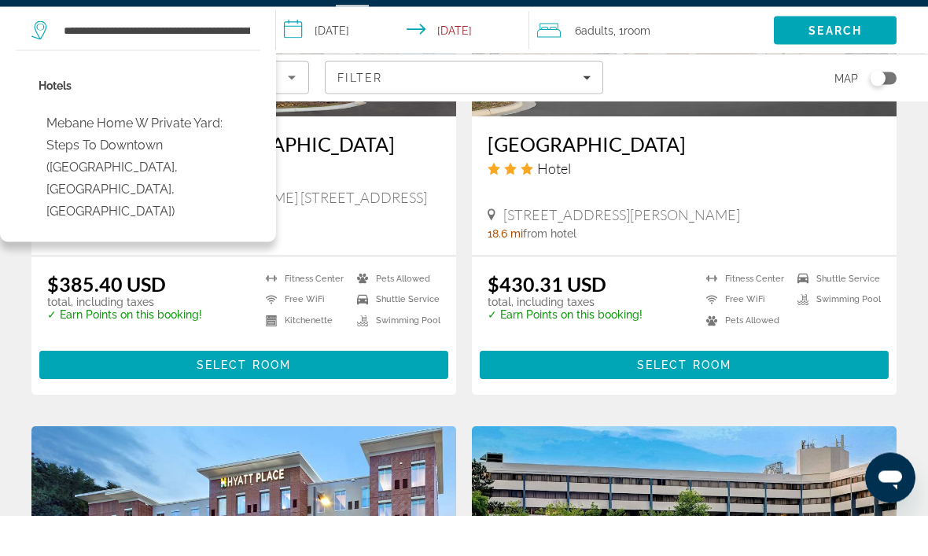
click at [419, 183] on div "Home2 Suites by [GEOGRAPHIC_DATA] Hotel" at bounding box center [243, 201] width 393 height 57
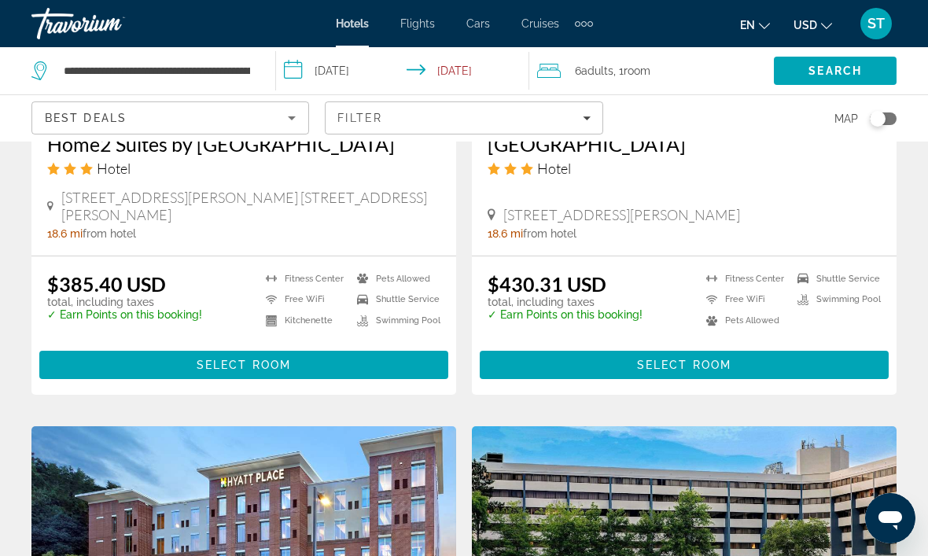
click at [584, 24] on div "Extra navigation items" at bounding box center [584, 24] width 6 height 6
click at [559, 50] on span "Activities" at bounding box center [558, 52] width 46 height 13
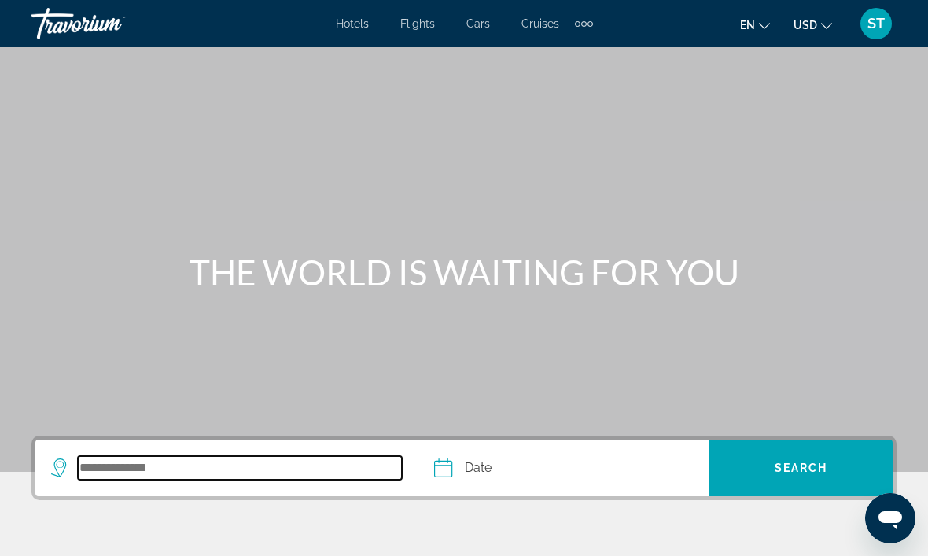
click at [350, 457] on input "Search destination" at bounding box center [240, 468] width 324 height 24
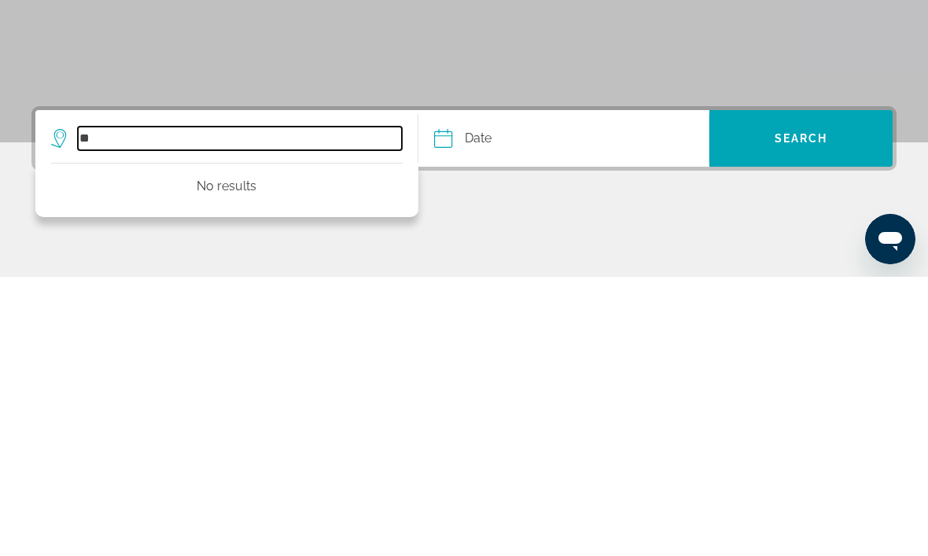
type input "*"
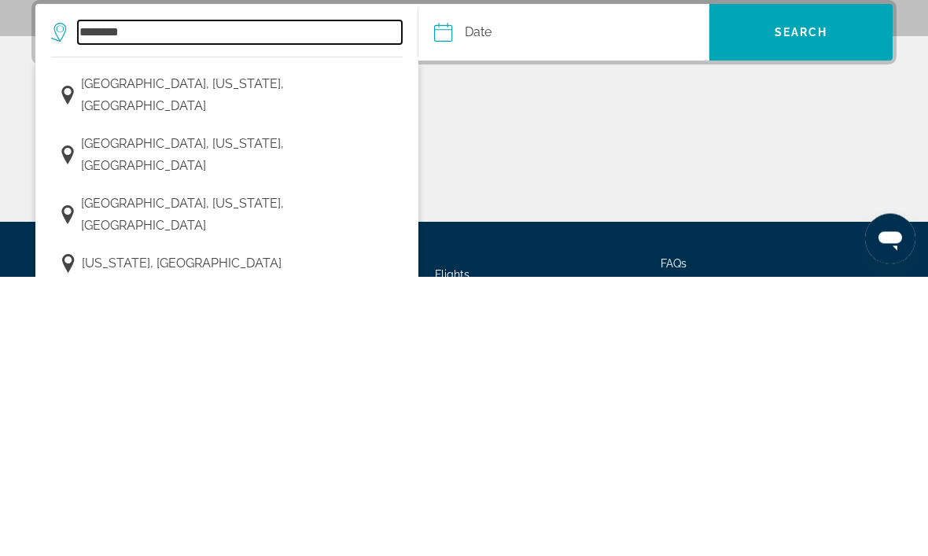
scroll to position [161, 0]
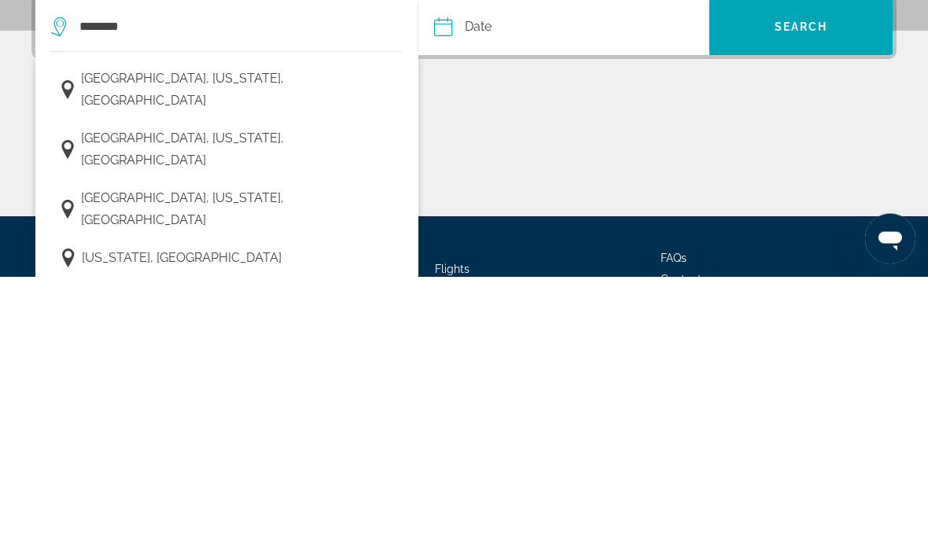
click at [176, 527] on span "[US_STATE], [GEOGRAPHIC_DATA]" at bounding box center [182, 538] width 200 height 22
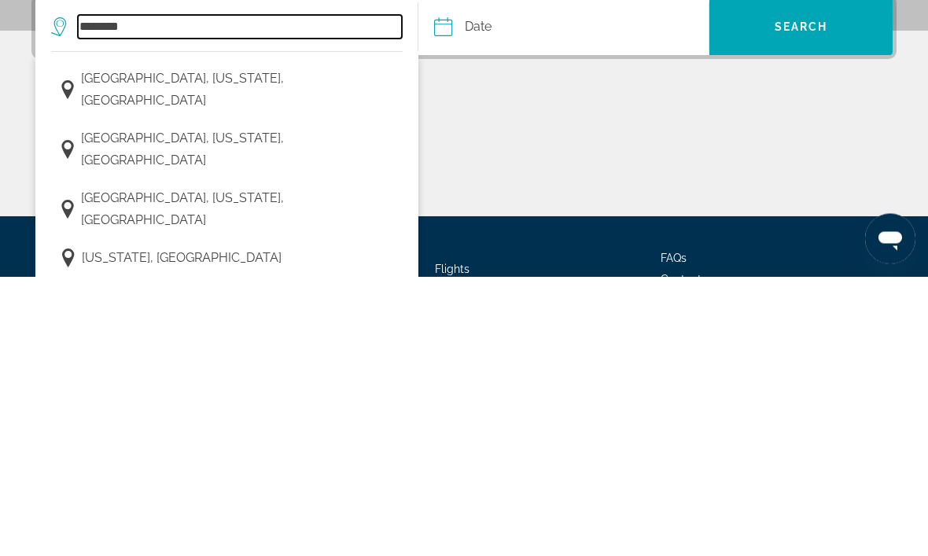
type input "**********"
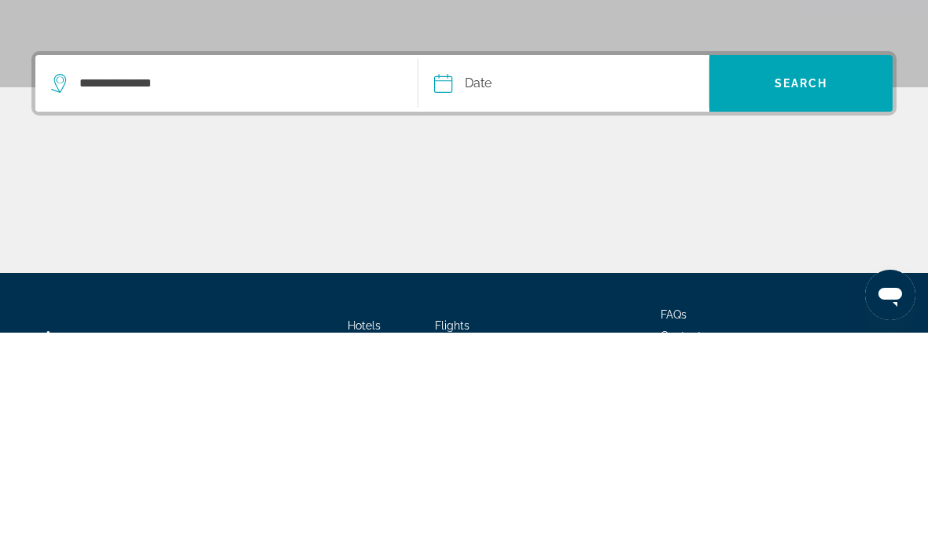
click at [515, 278] on input "Date" at bounding box center [502, 308] width 144 height 61
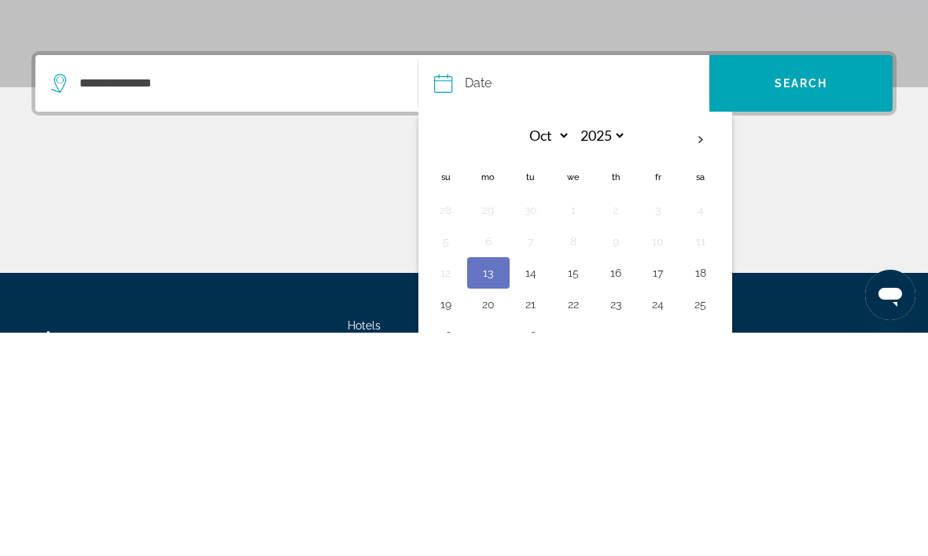
scroll to position [241, 0]
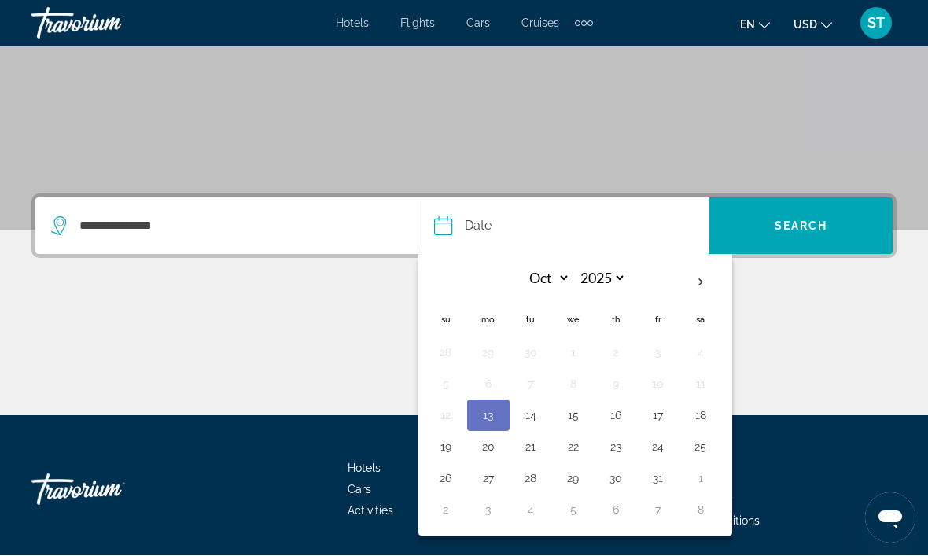
click at [705, 413] on button "18" at bounding box center [700, 416] width 25 height 22
type input "**********"
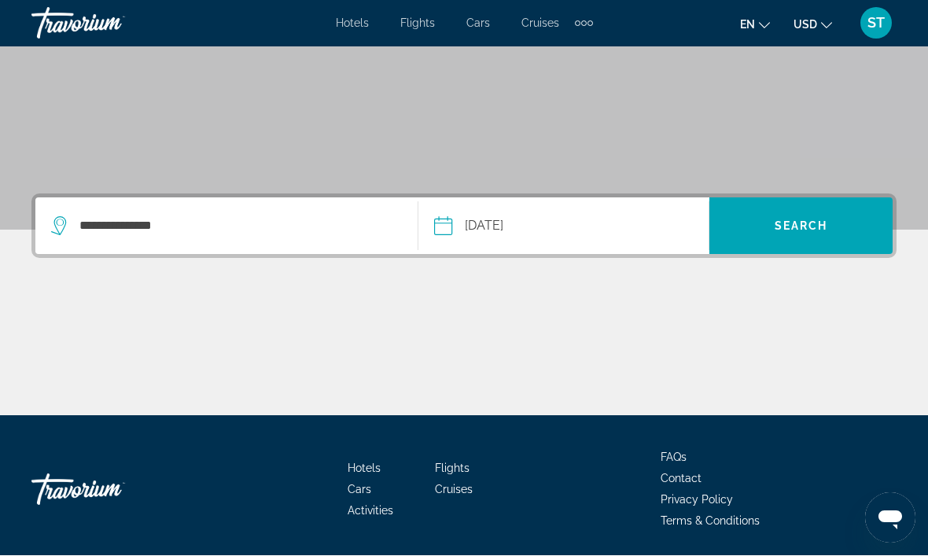
click at [810, 233] on span "Search" at bounding box center [800, 227] width 183 height 38
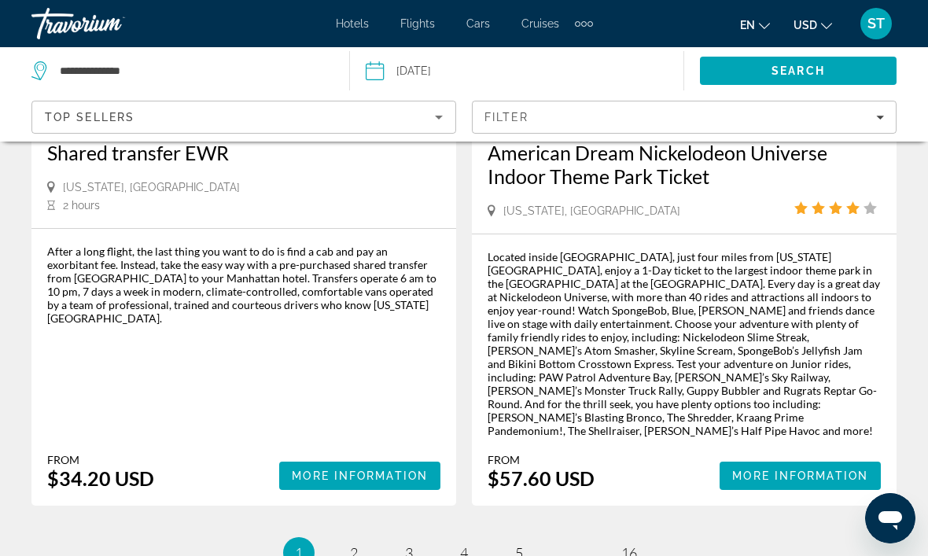
scroll to position [3659, 0]
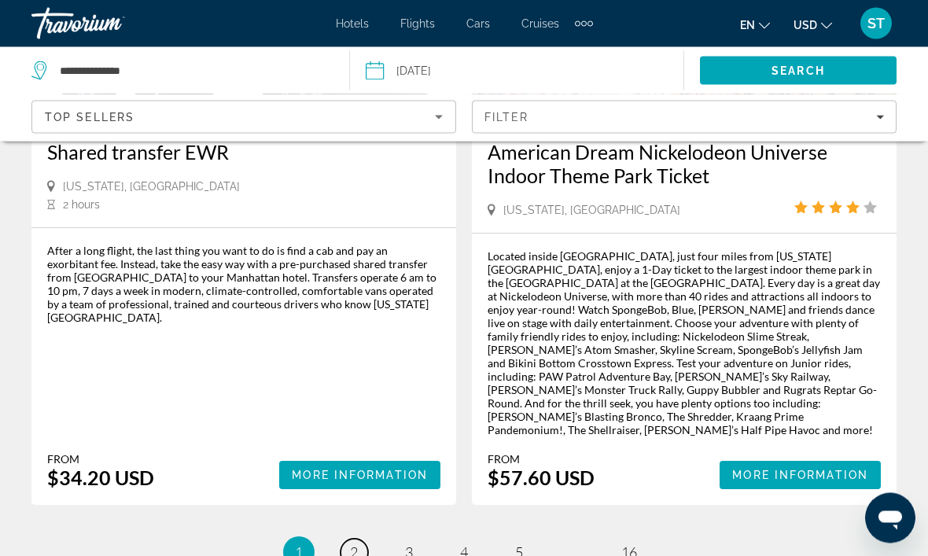
click at [348, 539] on link "page 2" at bounding box center [354, 553] width 28 height 28
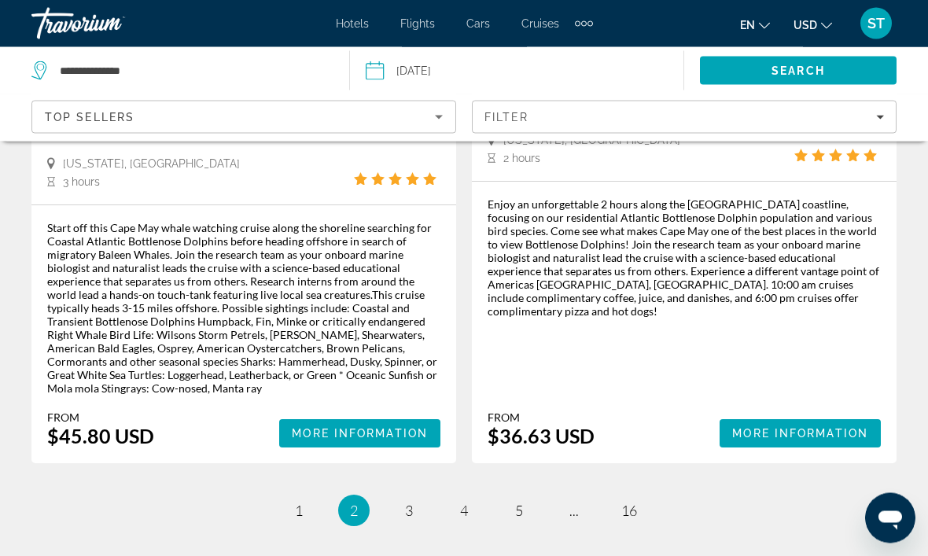
scroll to position [3586, 0]
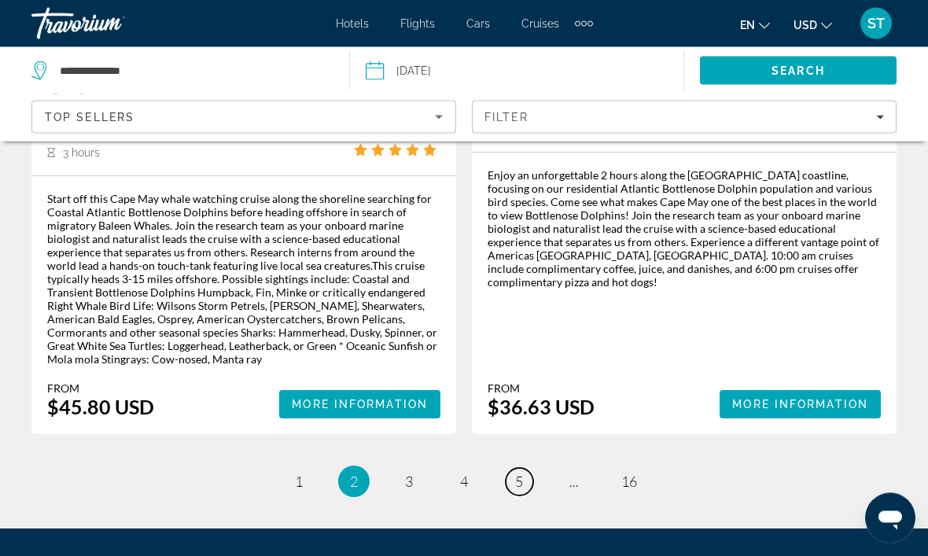
click at [516, 469] on link "page 5" at bounding box center [519, 483] width 28 height 28
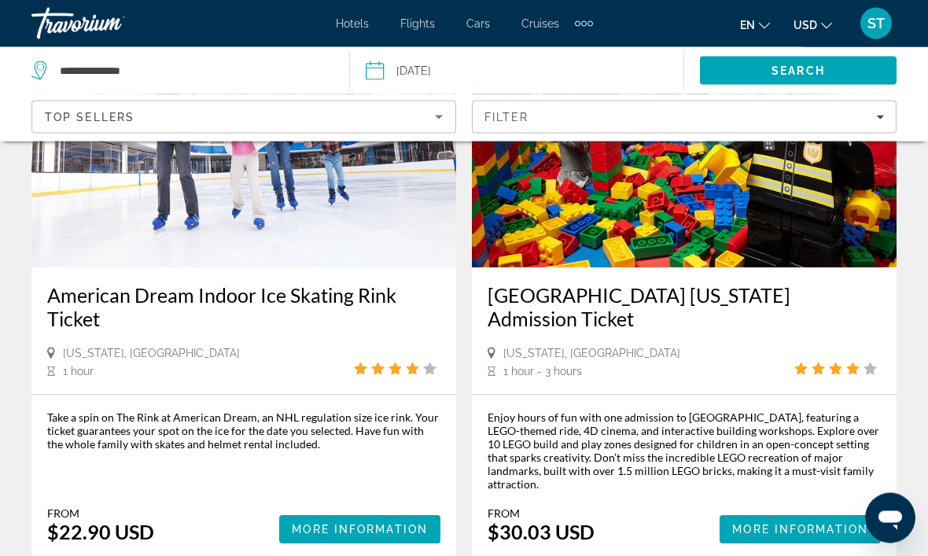
scroll to position [3281, 0]
click at [875, 24] on span "ST" at bounding box center [875, 24] width 17 height 16
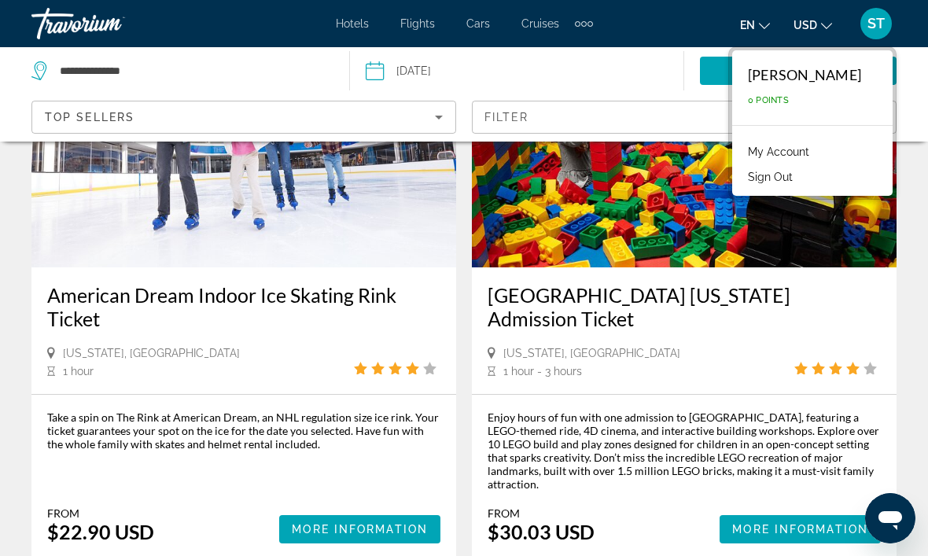
click at [869, 25] on span "ST" at bounding box center [875, 24] width 17 height 16
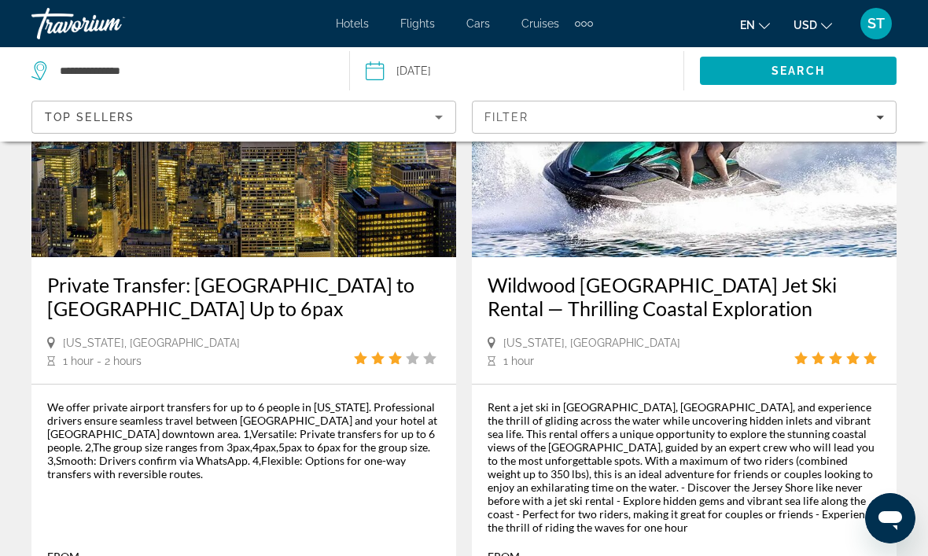
scroll to position [2660, 0]
